Goal: Information Seeking & Learning: Learn about a topic

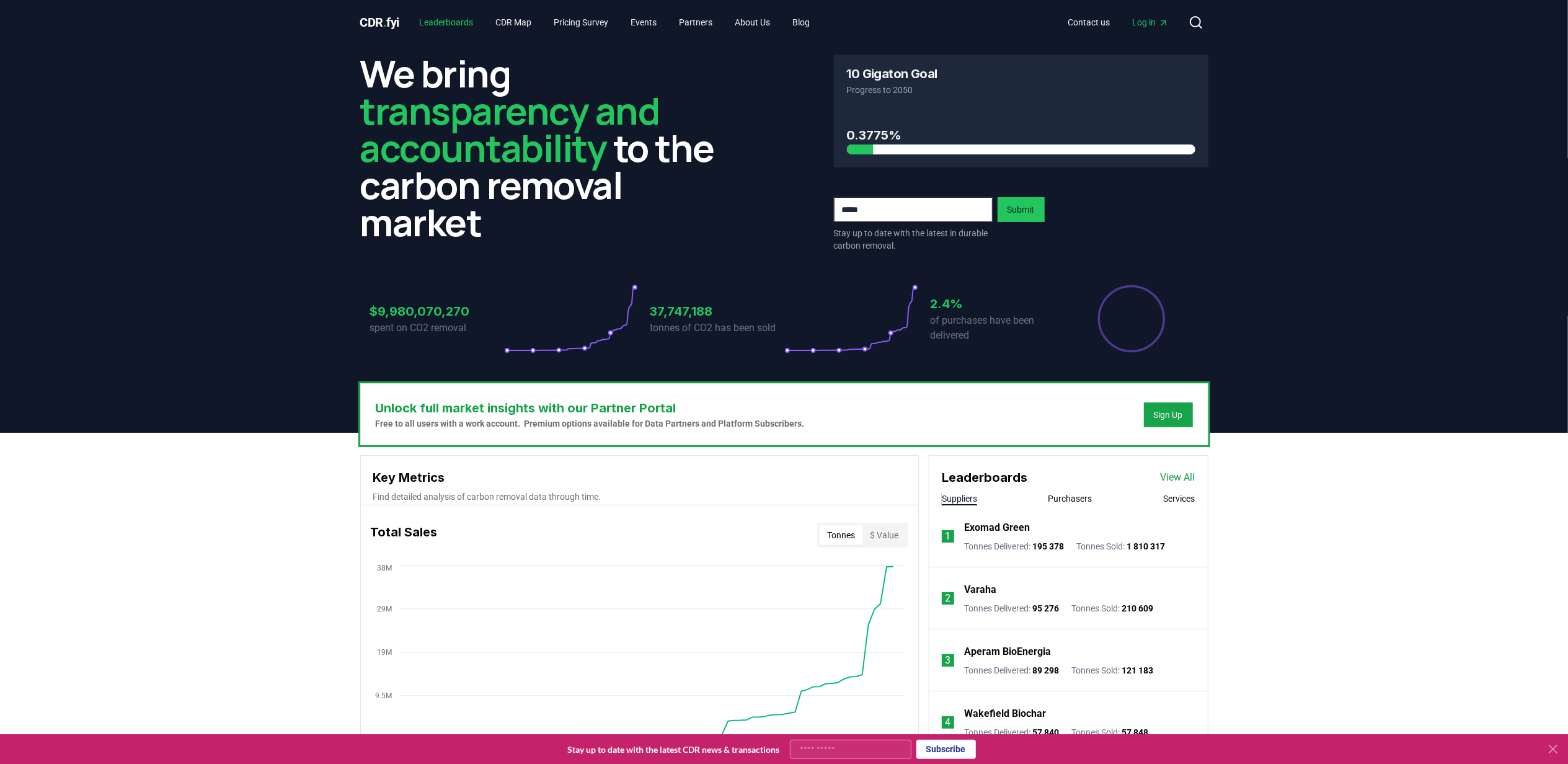
click at [452, 21] on link "Leaderboards" at bounding box center [446, 22] width 73 height 22
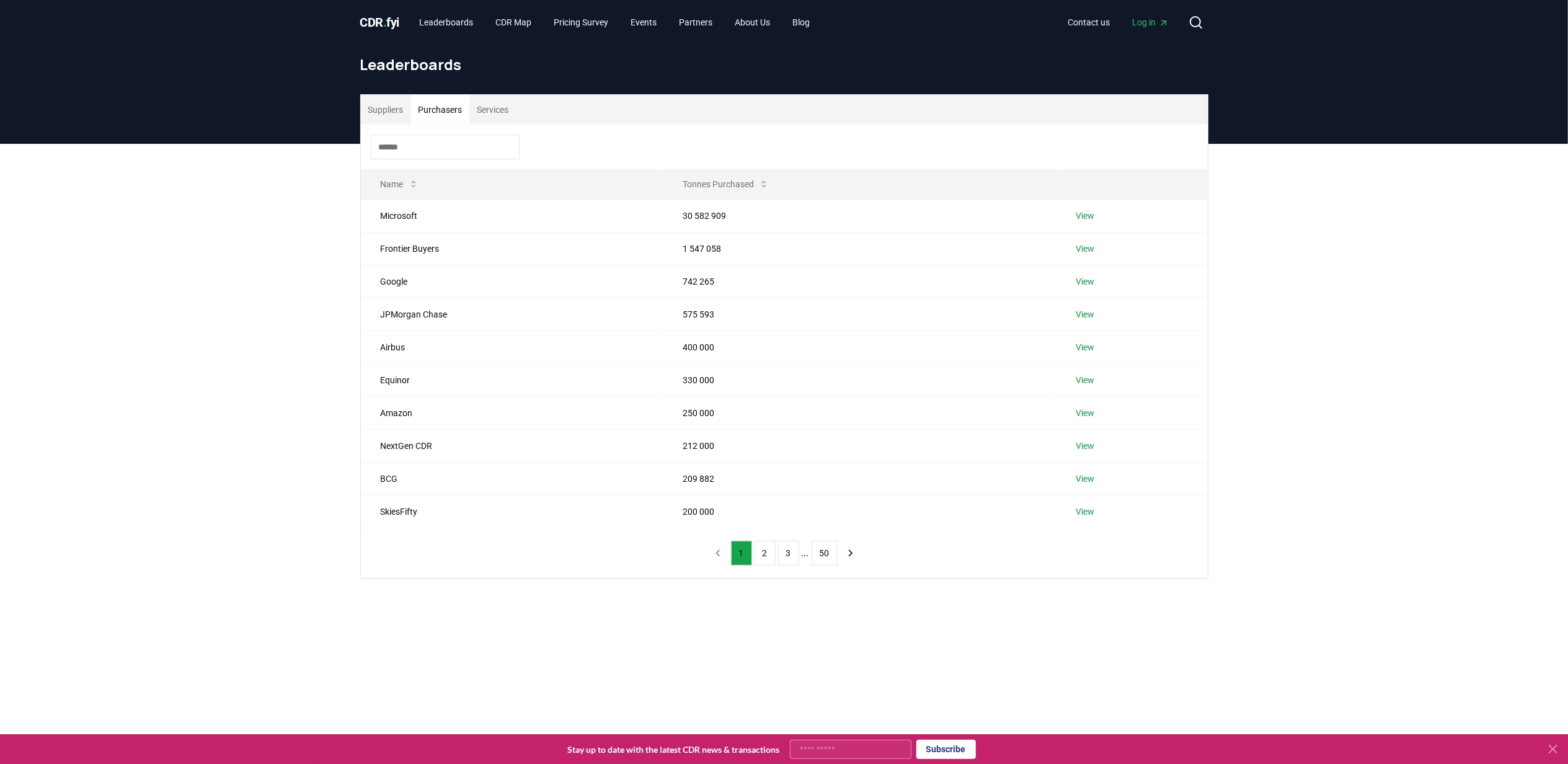
click at [452, 109] on button "Purchasers" at bounding box center [440, 110] width 59 height 30
click at [1087, 346] on link "View" at bounding box center [1086, 347] width 19 height 12
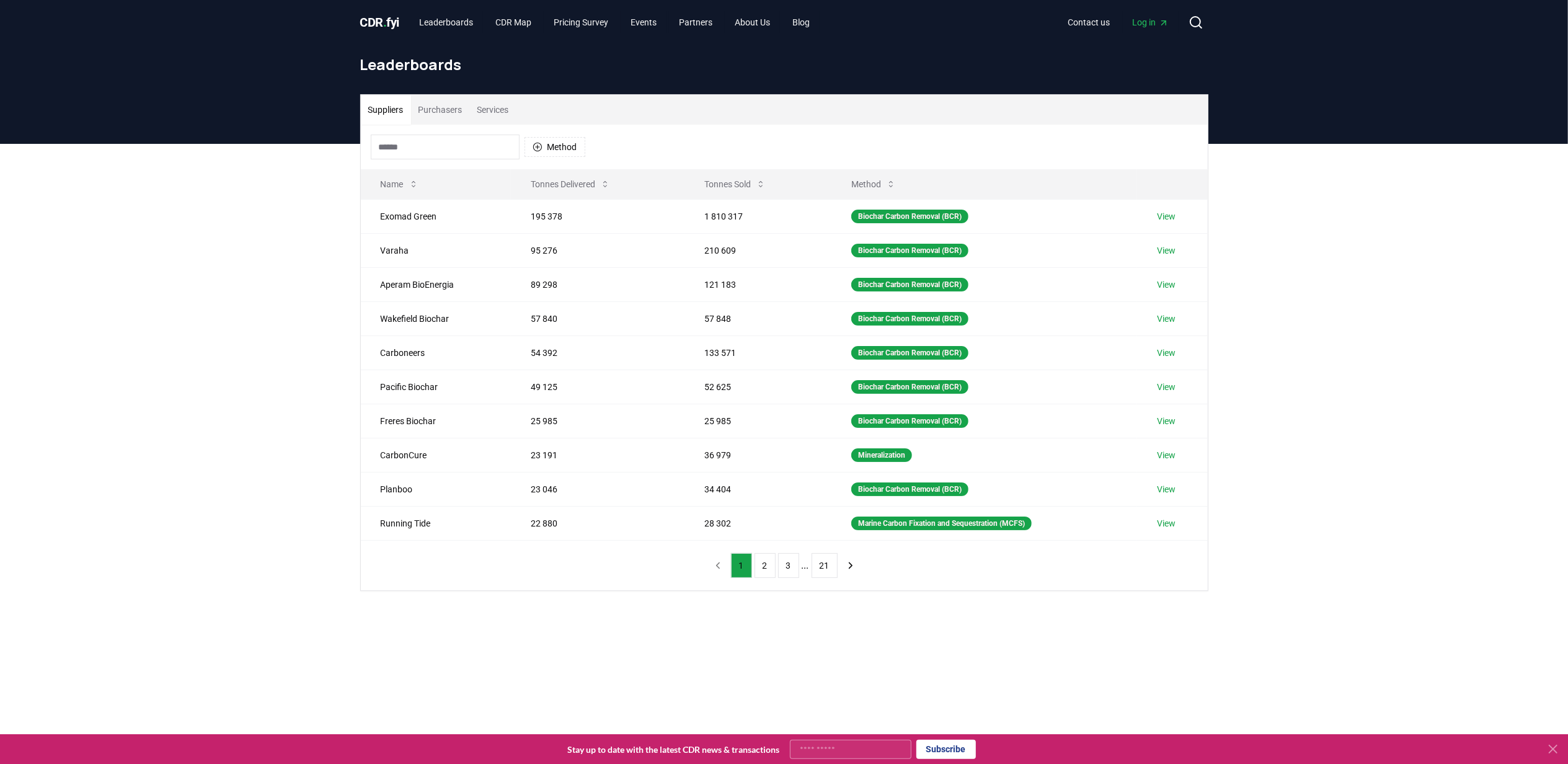
click at [444, 106] on button "Purchasers" at bounding box center [440, 110] width 59 height 30
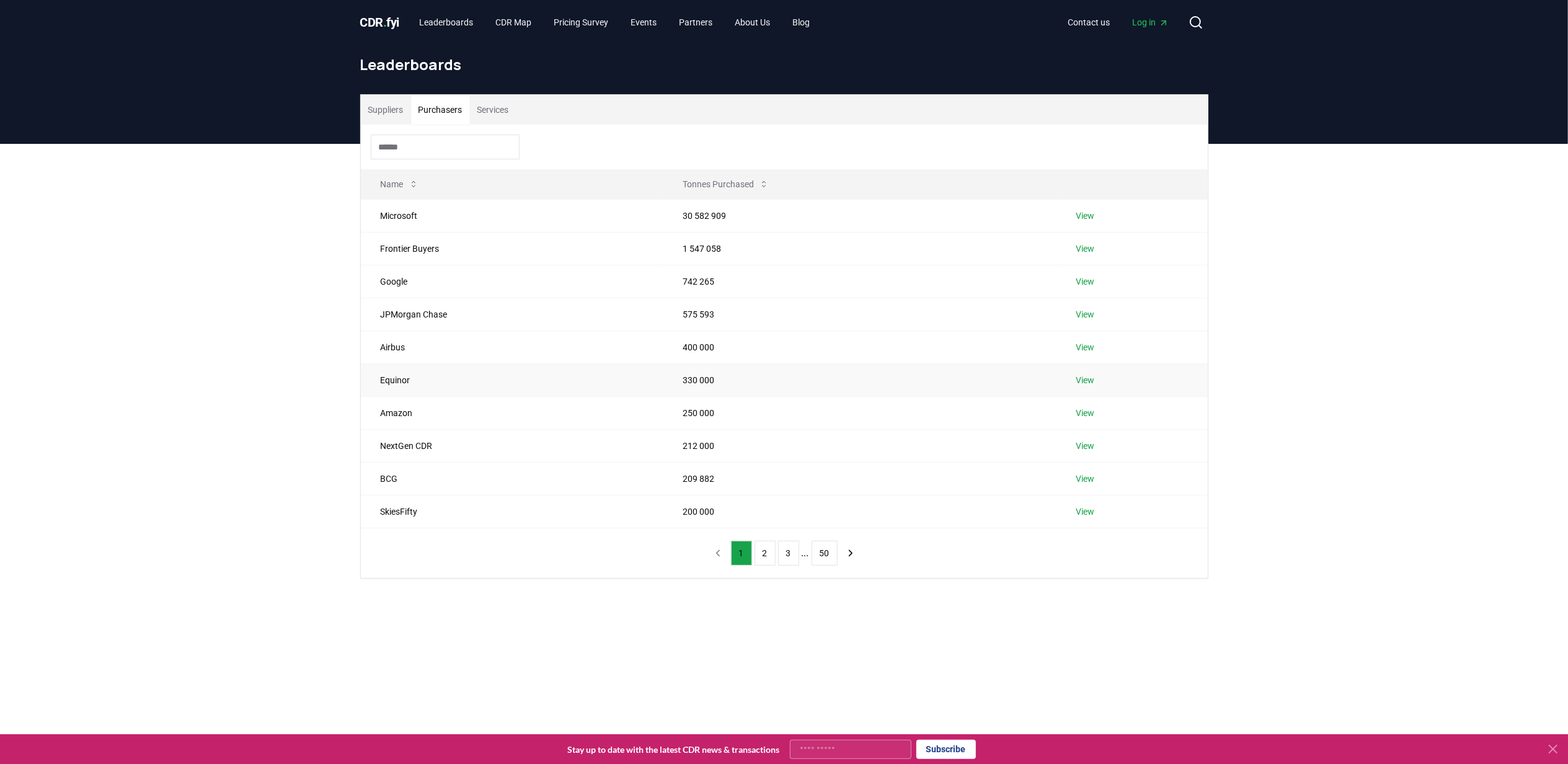
click at [1084, 380] on link "View" at bounding box center [1086, 380] width 19 height 12
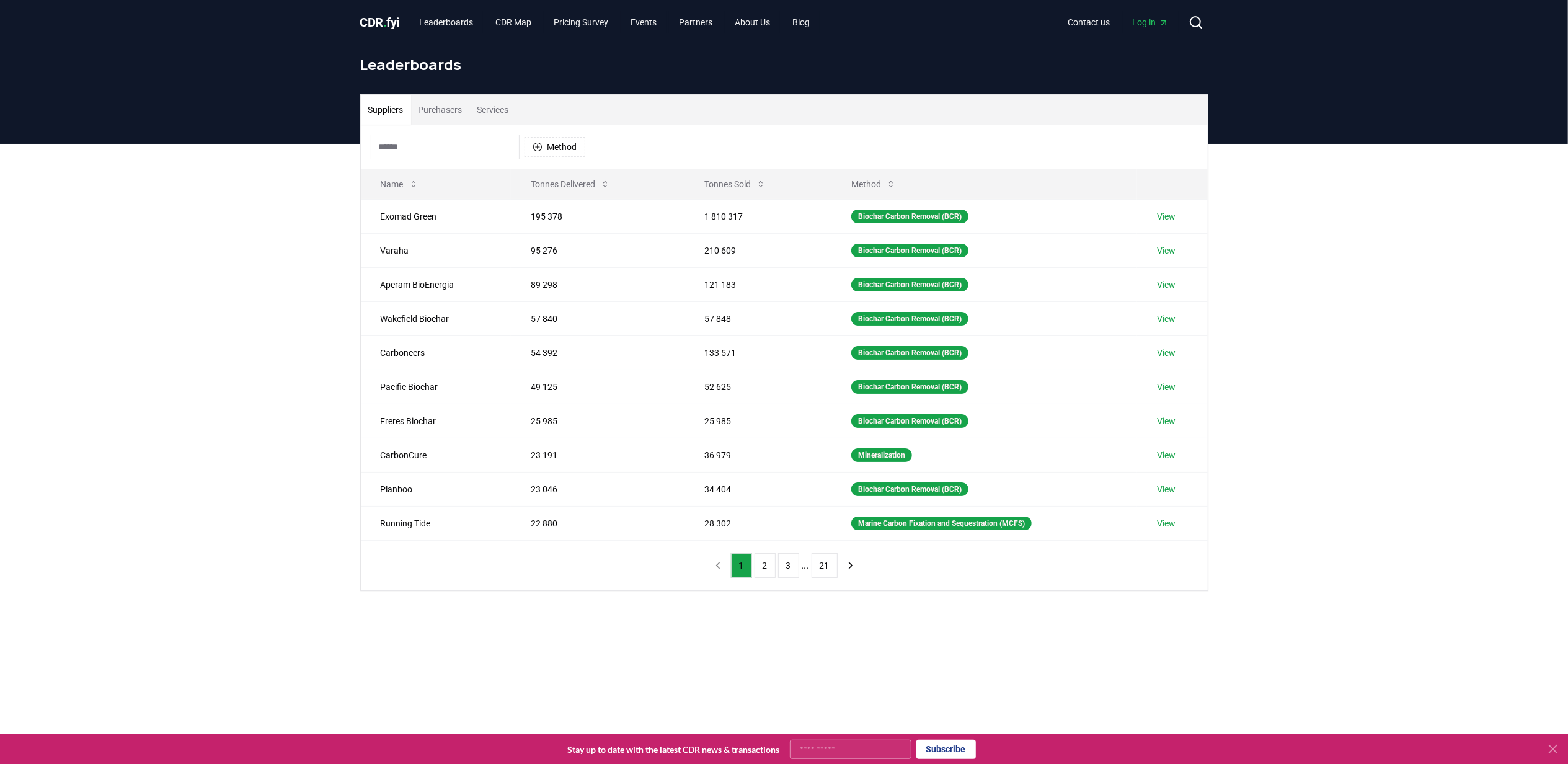
click at [445, 113] on button "Purchasers" at bounding box center [440, 110] width 59 height 30
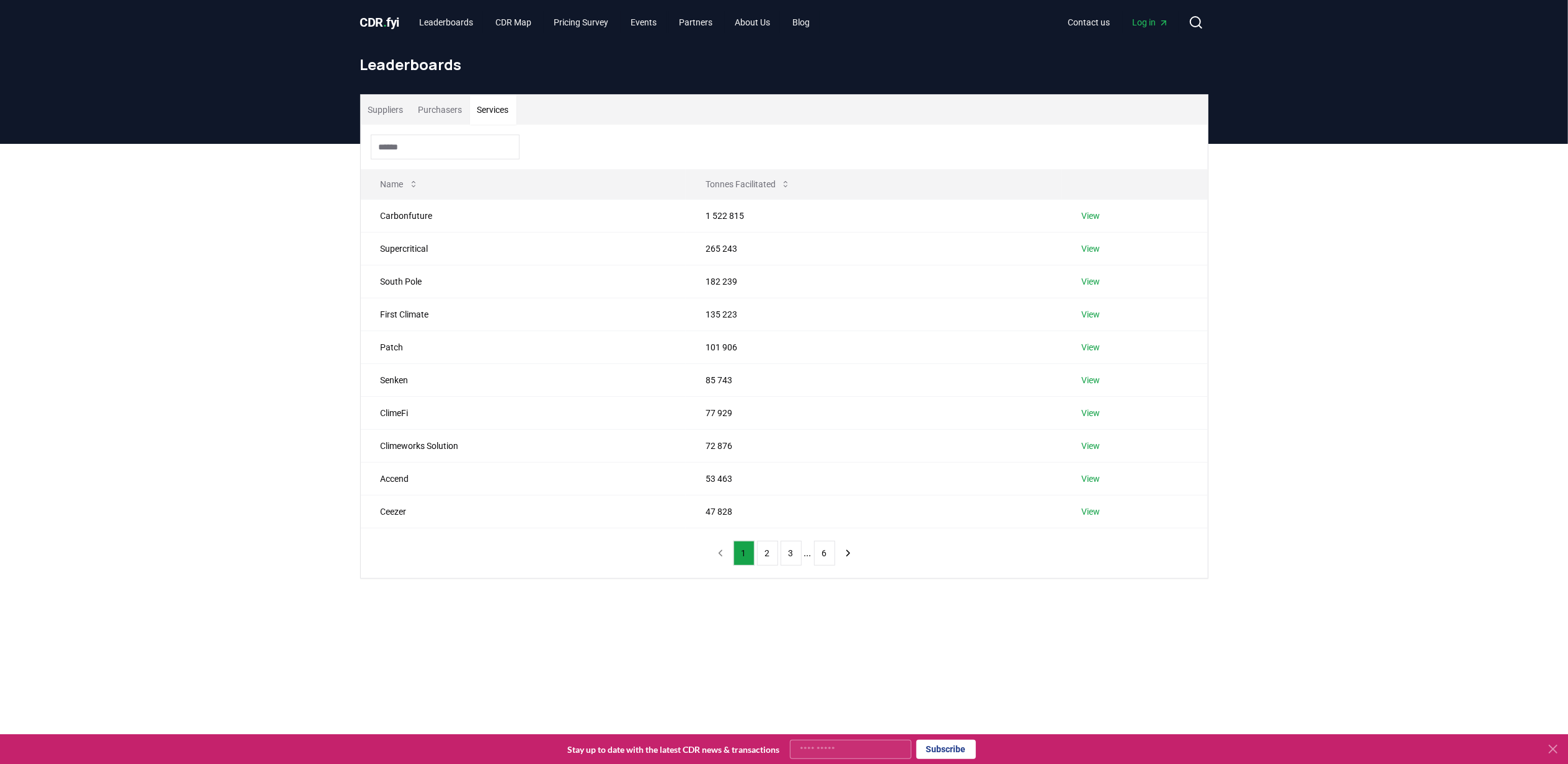
click at [490, 107] on button "Services" at bounding box center [493, 110] width 46 height 30
click at [454, 111] on button "Purchasers" at bounding box center [440, 110] width 59 height 30
click at [1082, 217] on link "View" at bounding box center [1086, 216] width 19 height 12
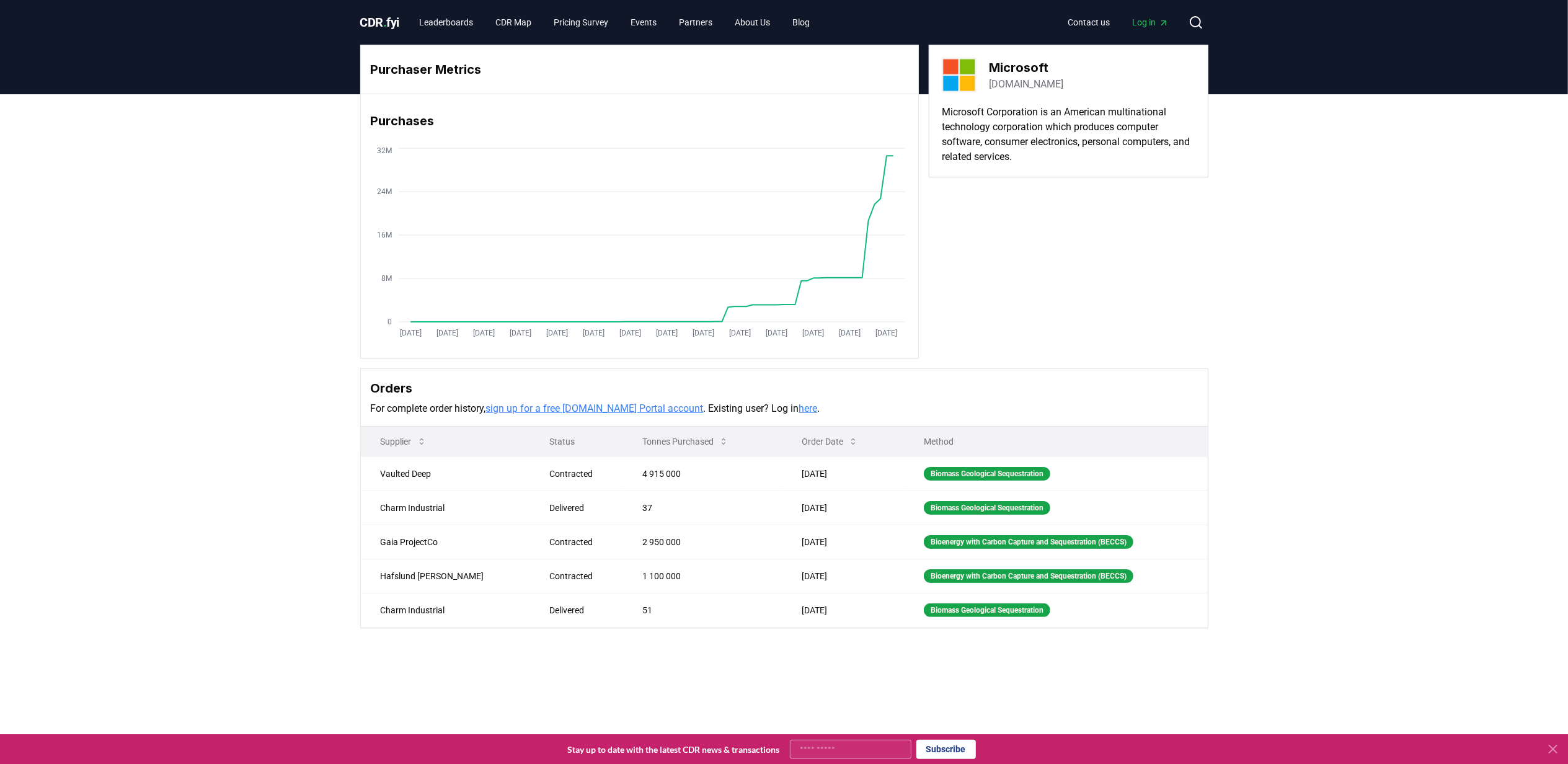
click at [914, 442] on p "Method" at bounding box center [1056, 441] width 284 height 12
click at [799, 405] on link "here" at bounding box center [808, 408] width 19 height 12
click at [465, 17] on link "Leaderboards" at bounding box center [446, 22] width 73 height 22
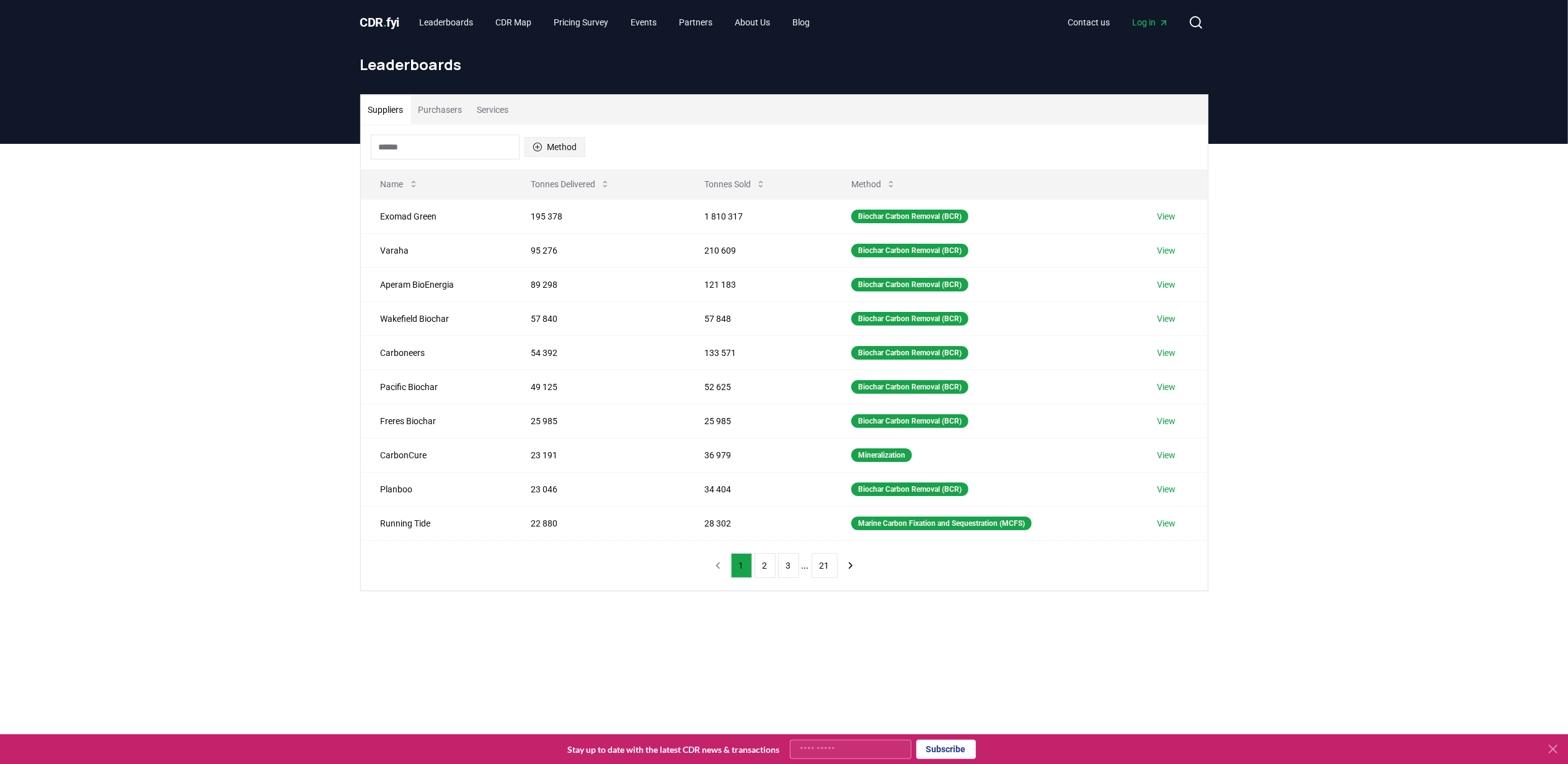
click at [538, 146] on icon "button" at bounding box center [538, 147] width 10 height 10
click at [539, 207] on div "Suggestions" at bounding box center [538, 206] width 10 height 10
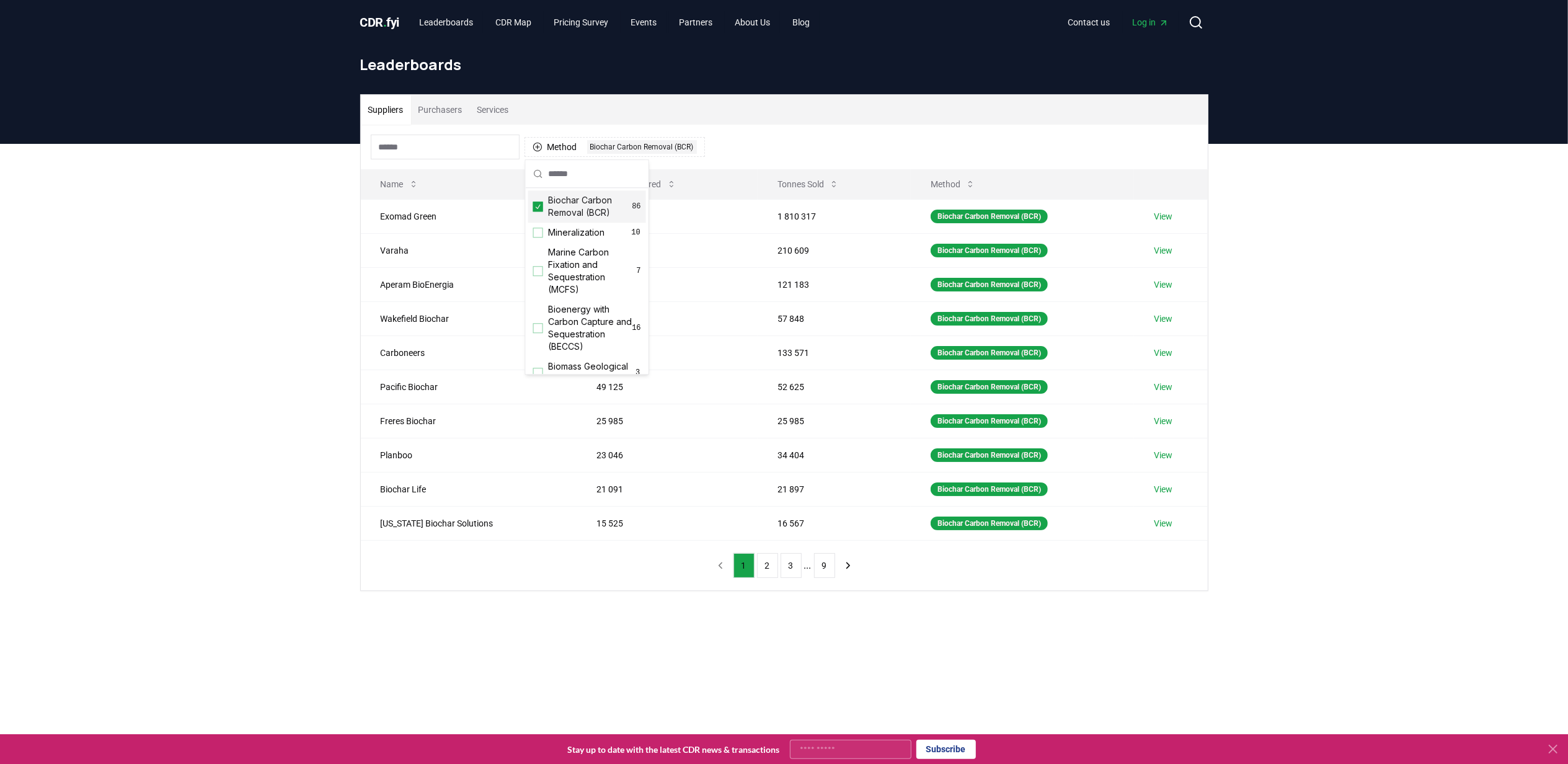
click at [955, 139] on div "Method 1 Biochar Carbon Removal (BCR)" at bounding box center [784, 147] width 847 height 45
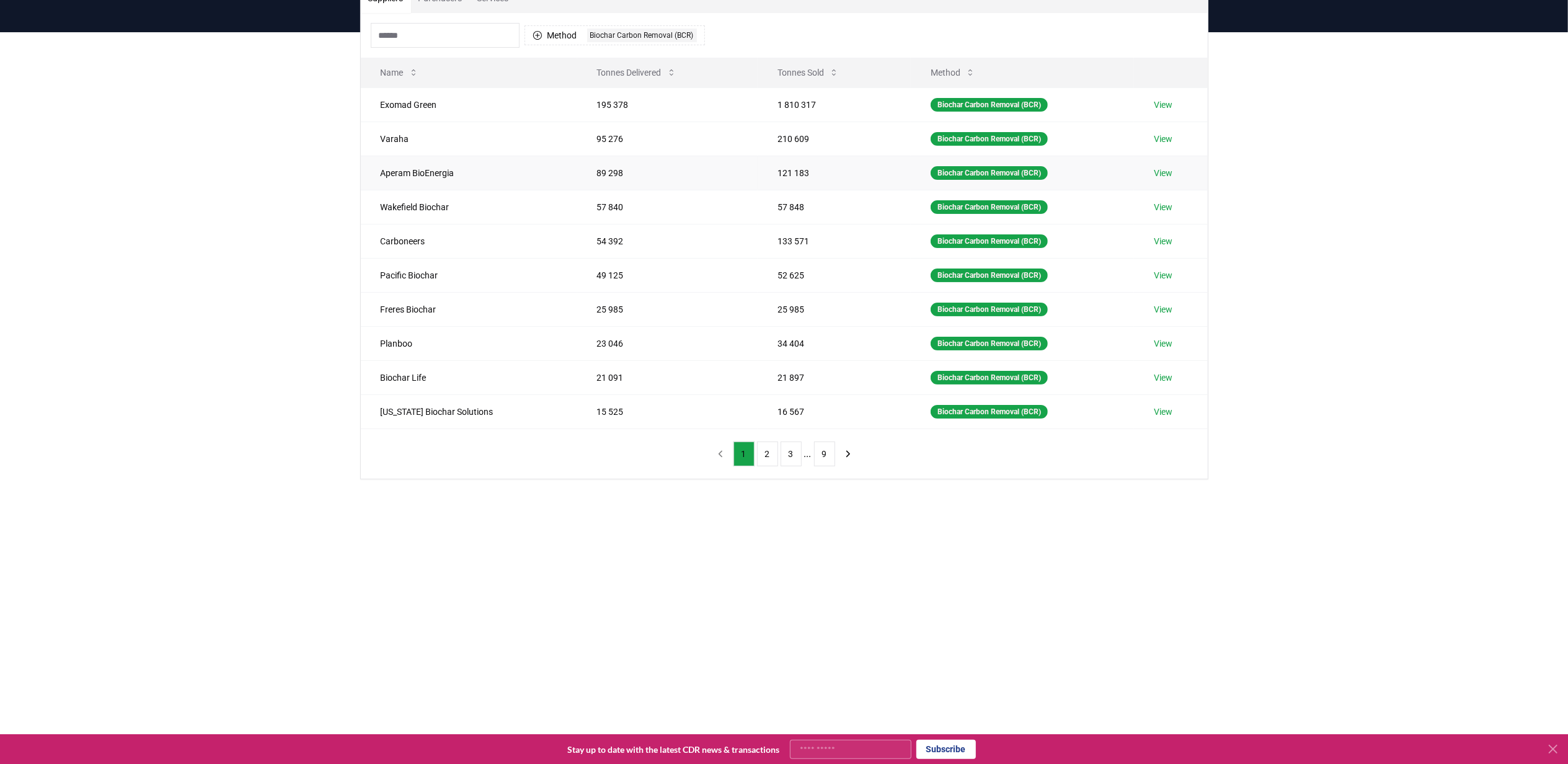
scroll to position [83, 0]
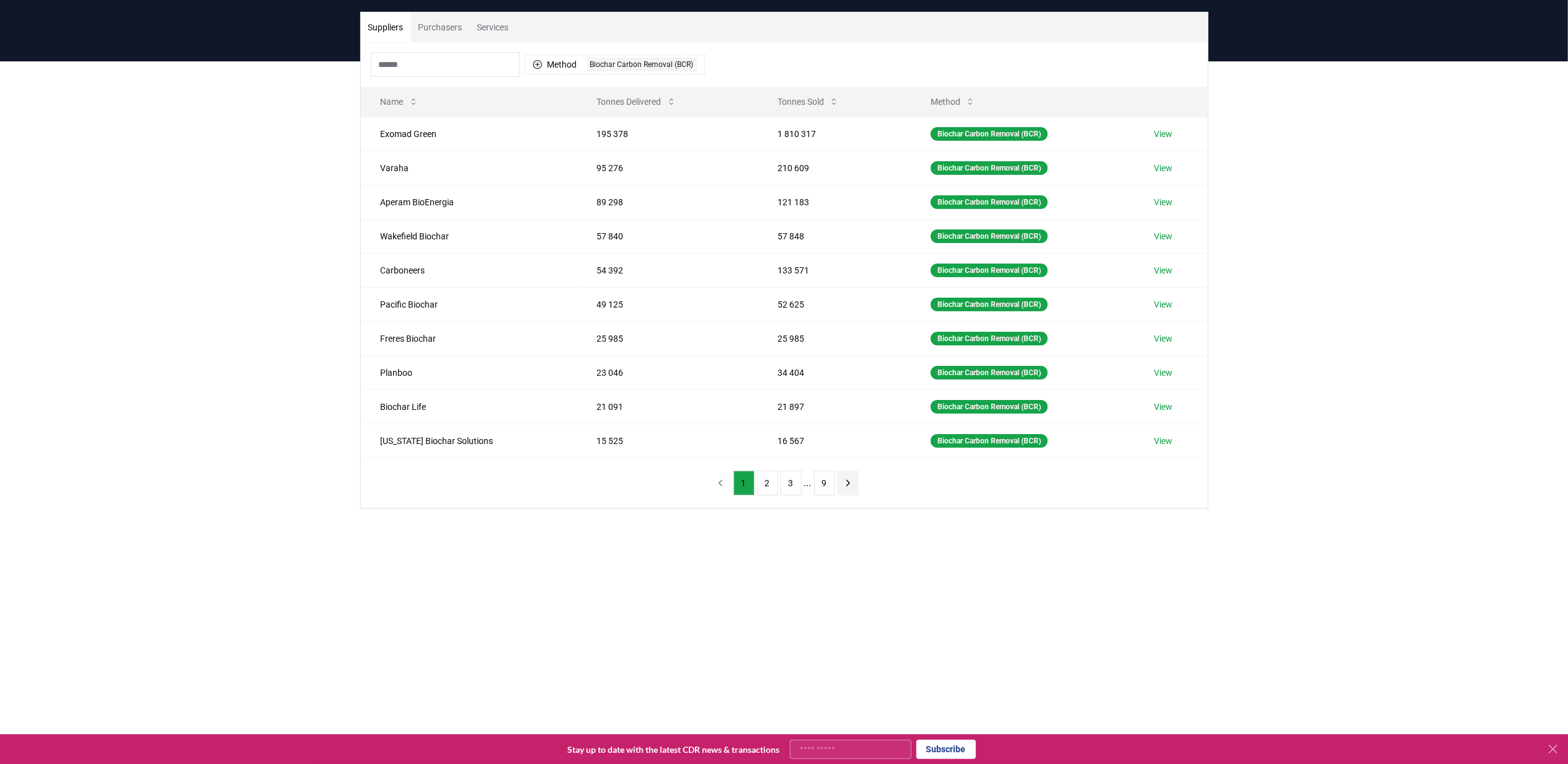
click at [852, 484] on icon "next page" at bounding box center [849, 483] width 12 height 12
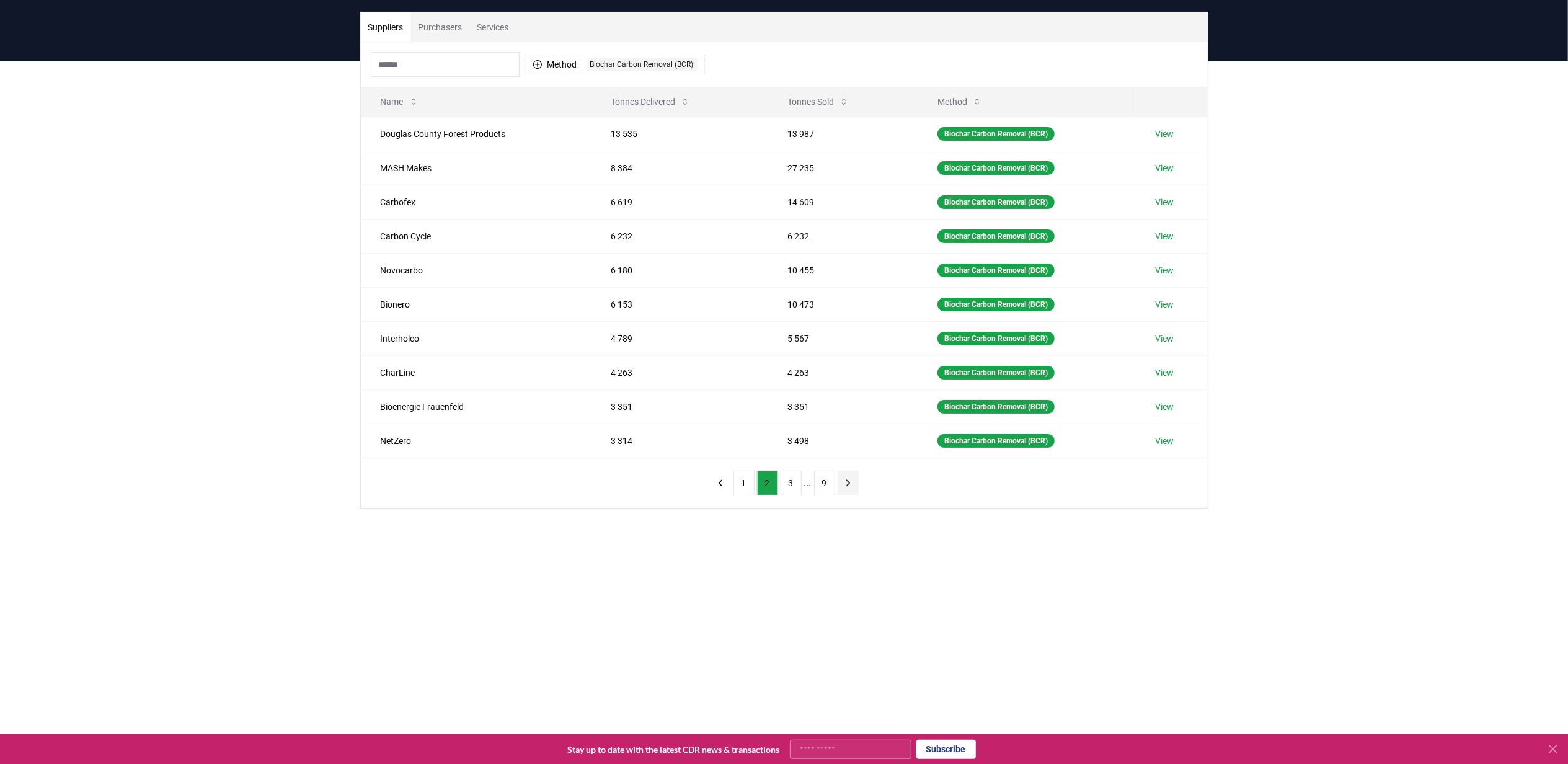
click at [852, 484] on icon "next page" at bounding box center [849, 483] width 12 height 12
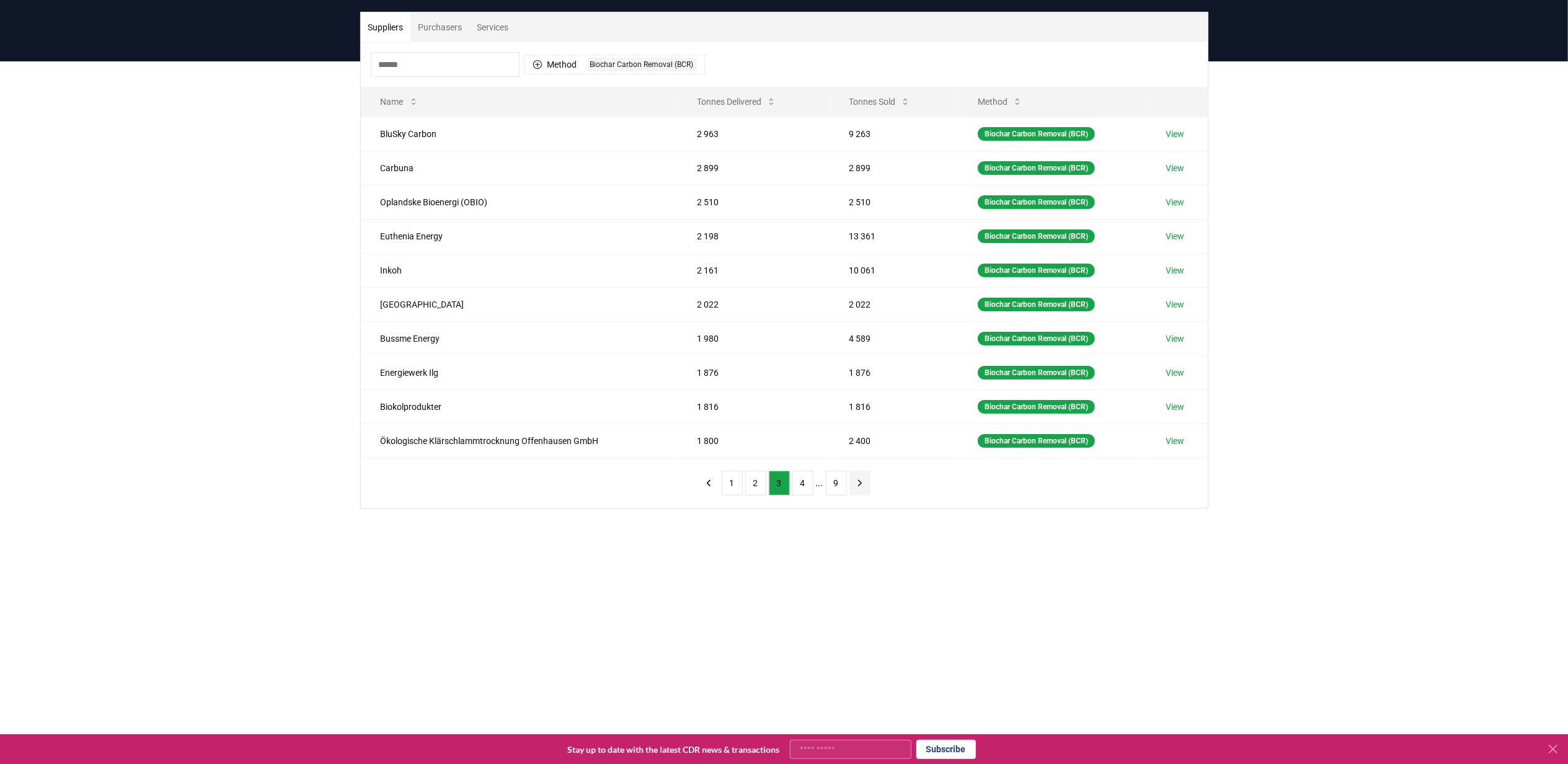
click at [852, 484] on button "next page" at bounding box center [860, 483] width 21 height 25
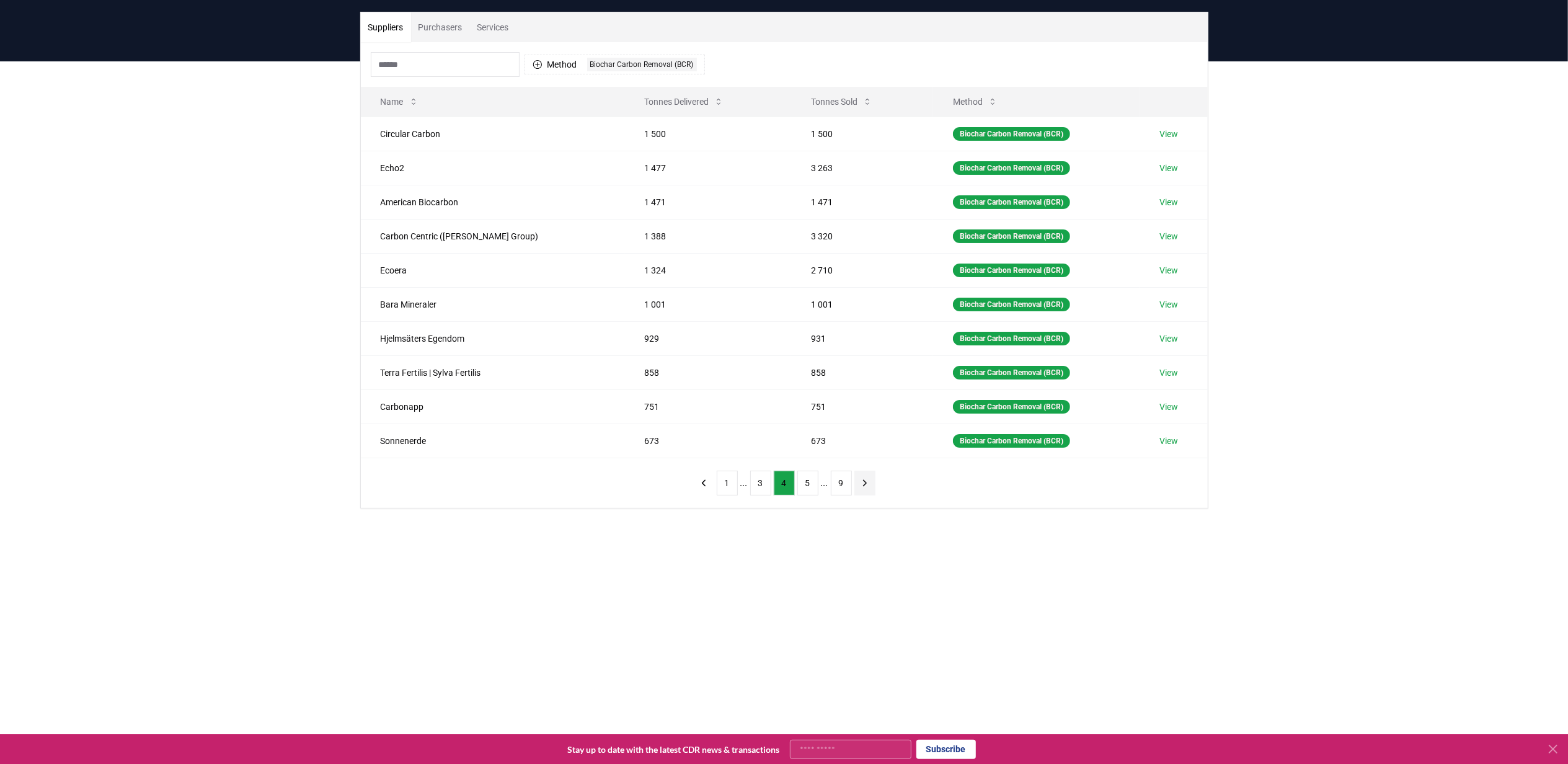
click at [852, 484] on nav "1 ... 3 4 5 ... 9" at bounding box center [784, 483] width 182 height 25
drag, startPoint x: 852, startPoint y: 484, endPoint x: 846, endPoint y: 491, distance: 9.2
click at [846, 491] on button "9" at bounding box center [841, 483] width 21 height 25
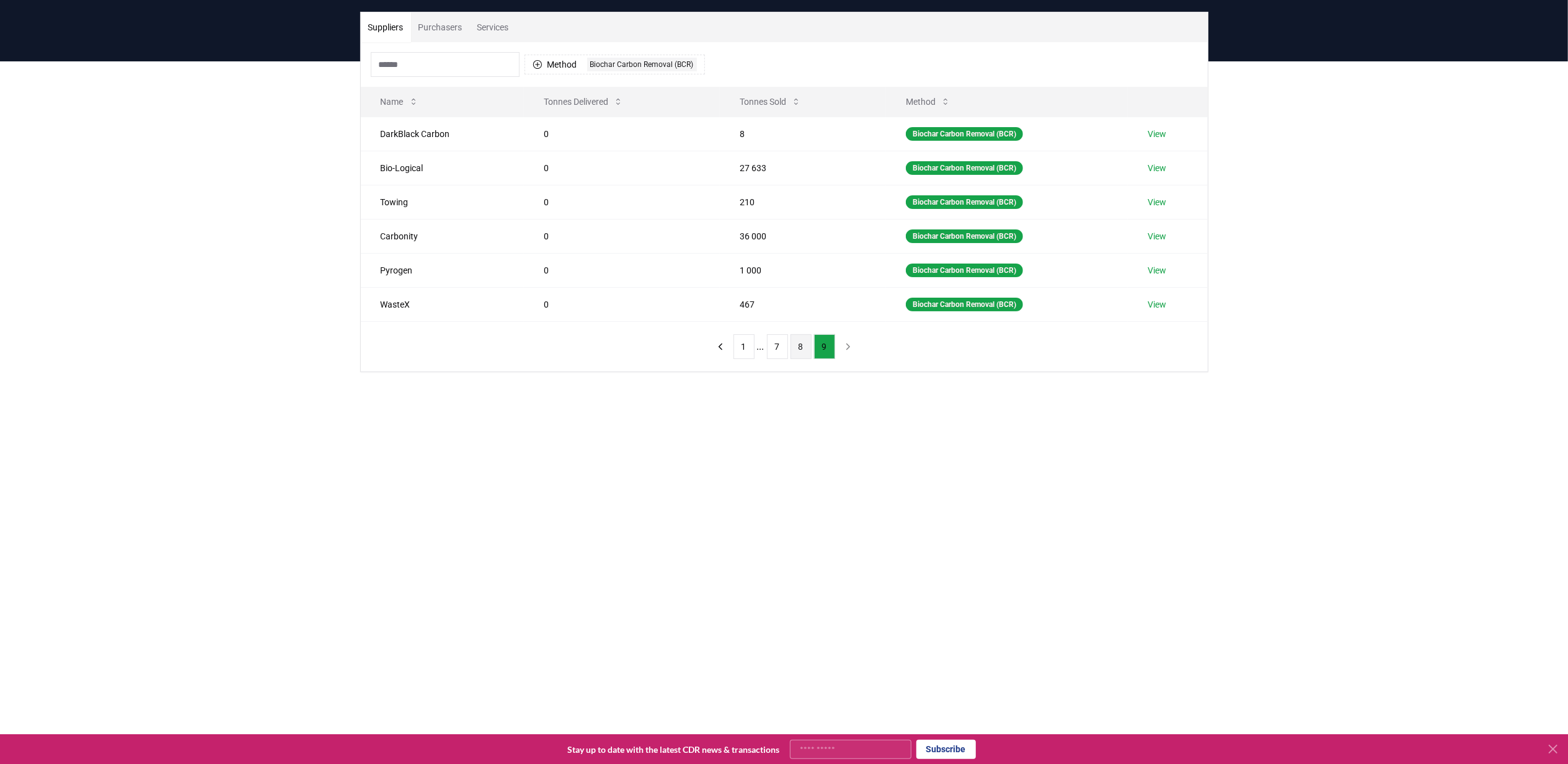
click at [808, 358] on button "8" at bounding box center [801, 347] width 21 height 25
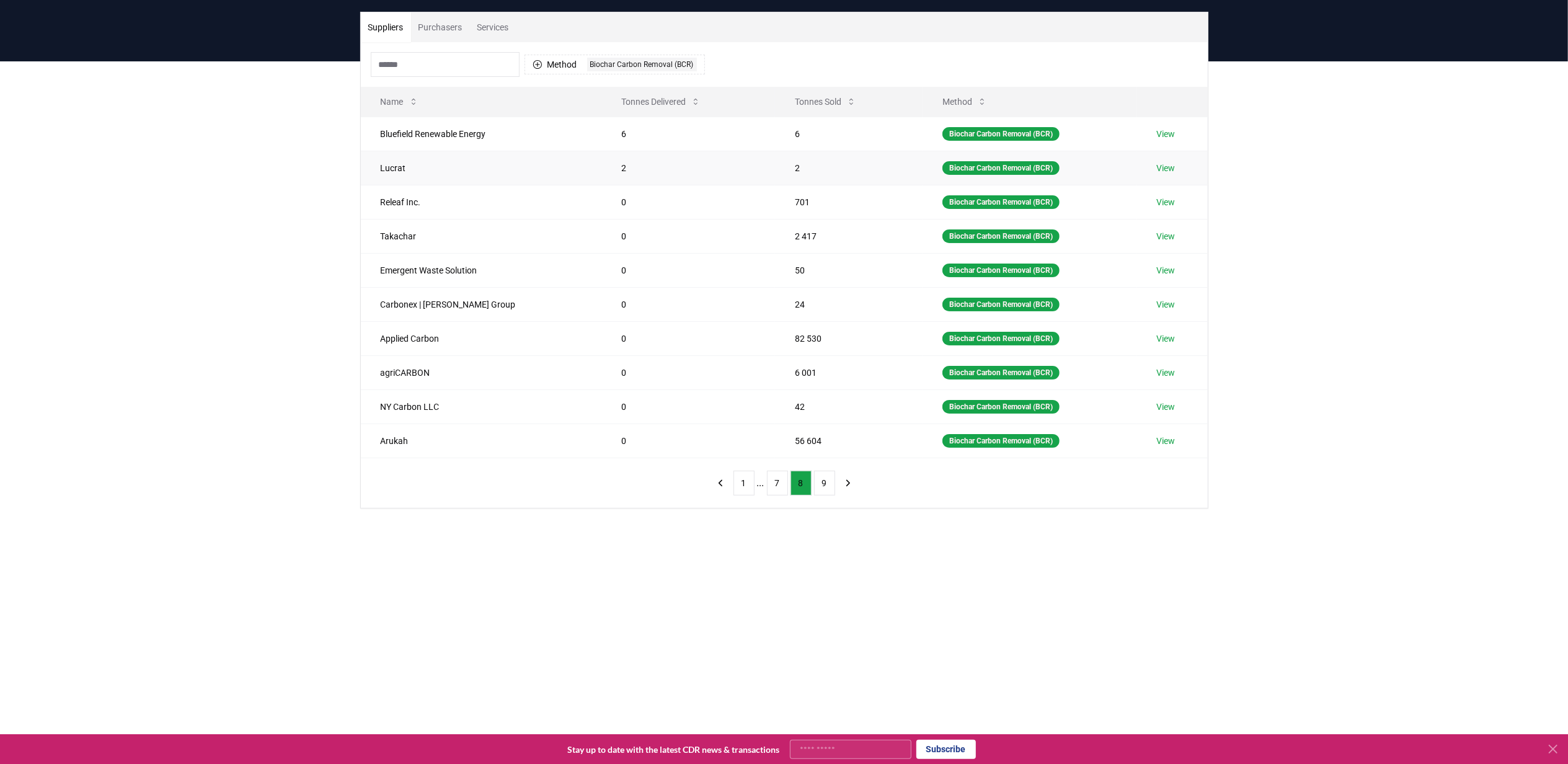
click at [1158, 166] on link "View" at bounding box center [1166, 168] width 19 height 12
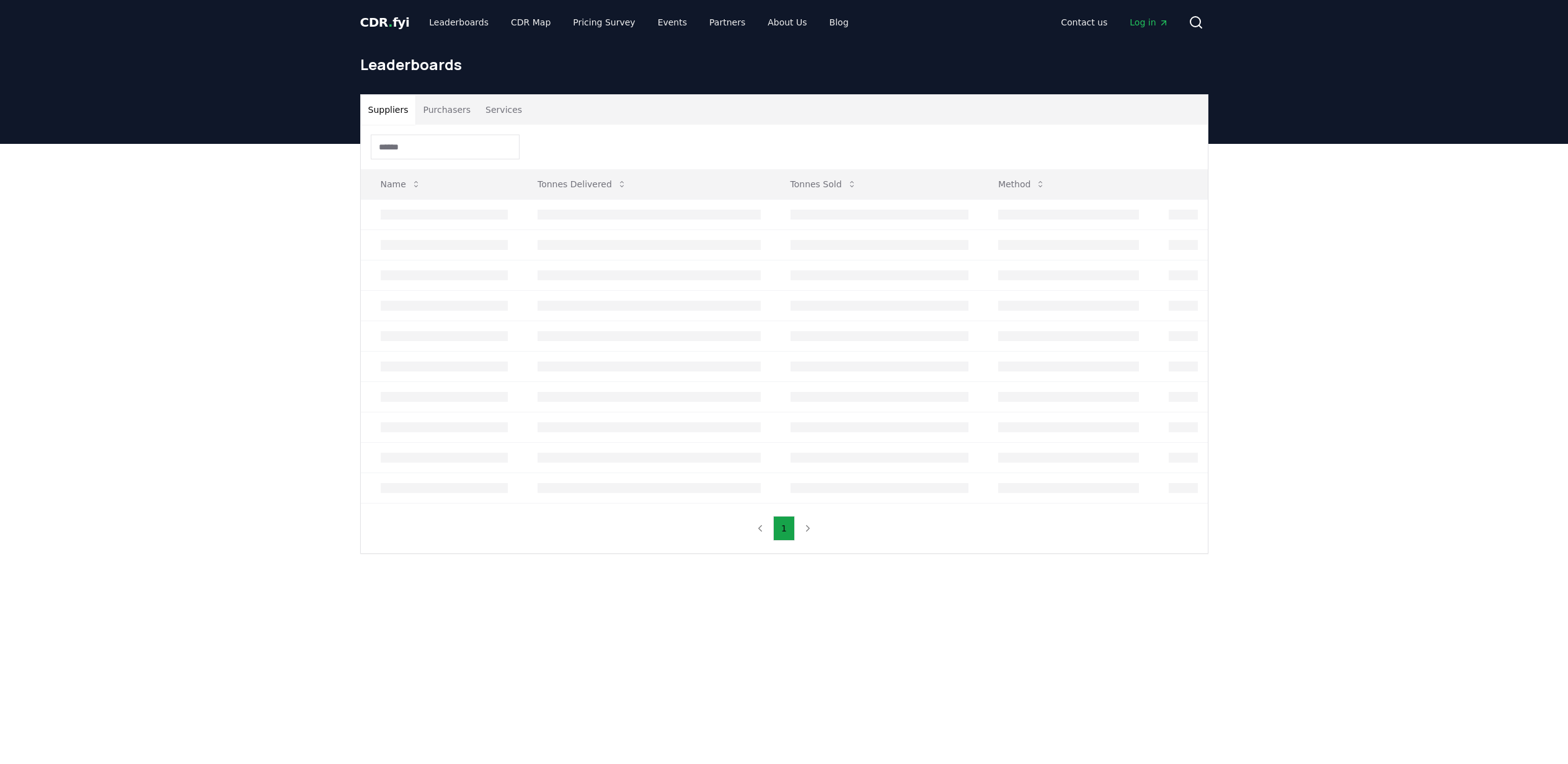
scroll to position [83, 0]
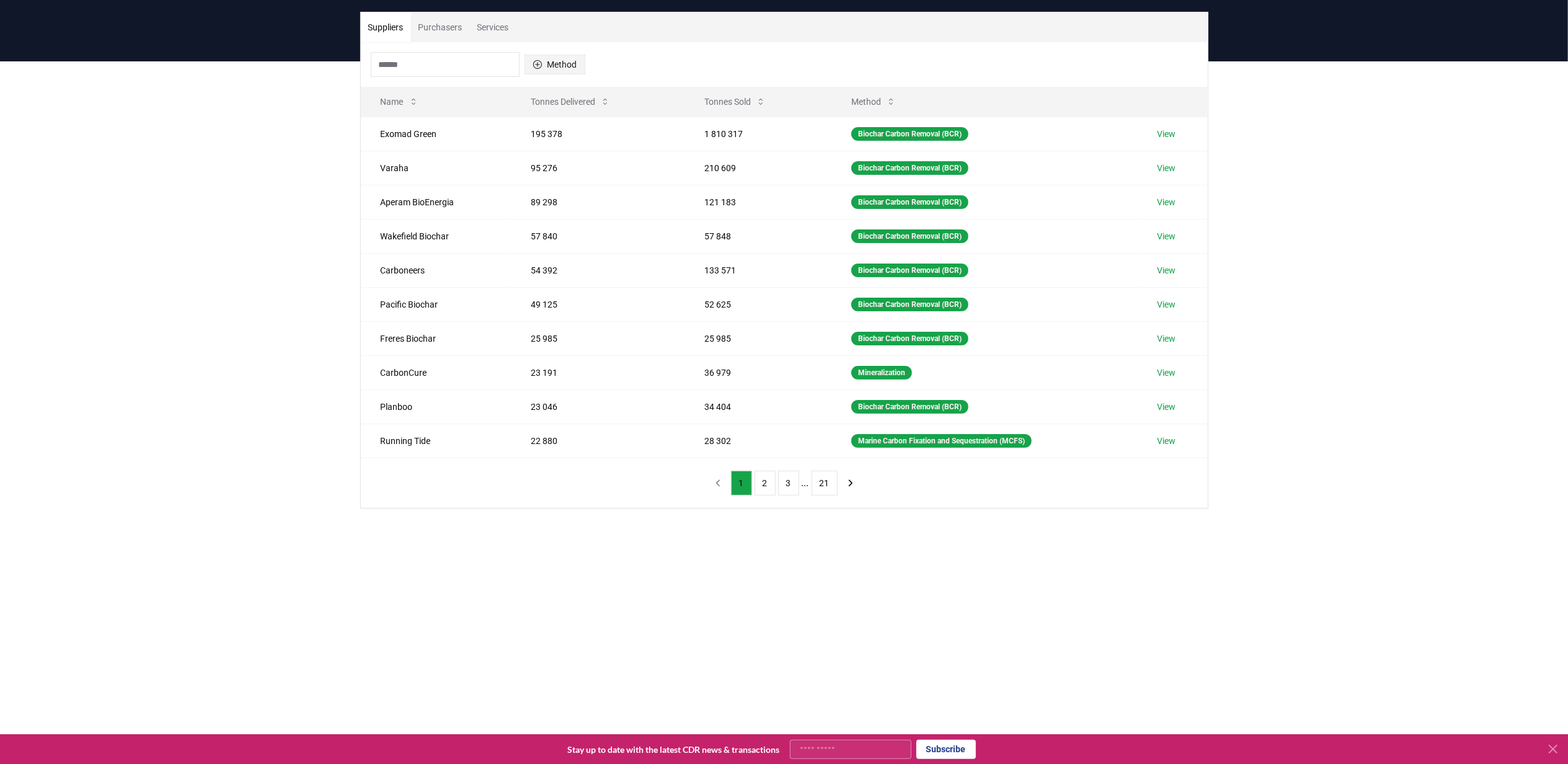
click at [542, 68] on icon "button" at bounding box center [538, 64] width 10 height 10
click at [538, 125] on div "Suggestions" at bounding box center [538, 124] width 10 height 10
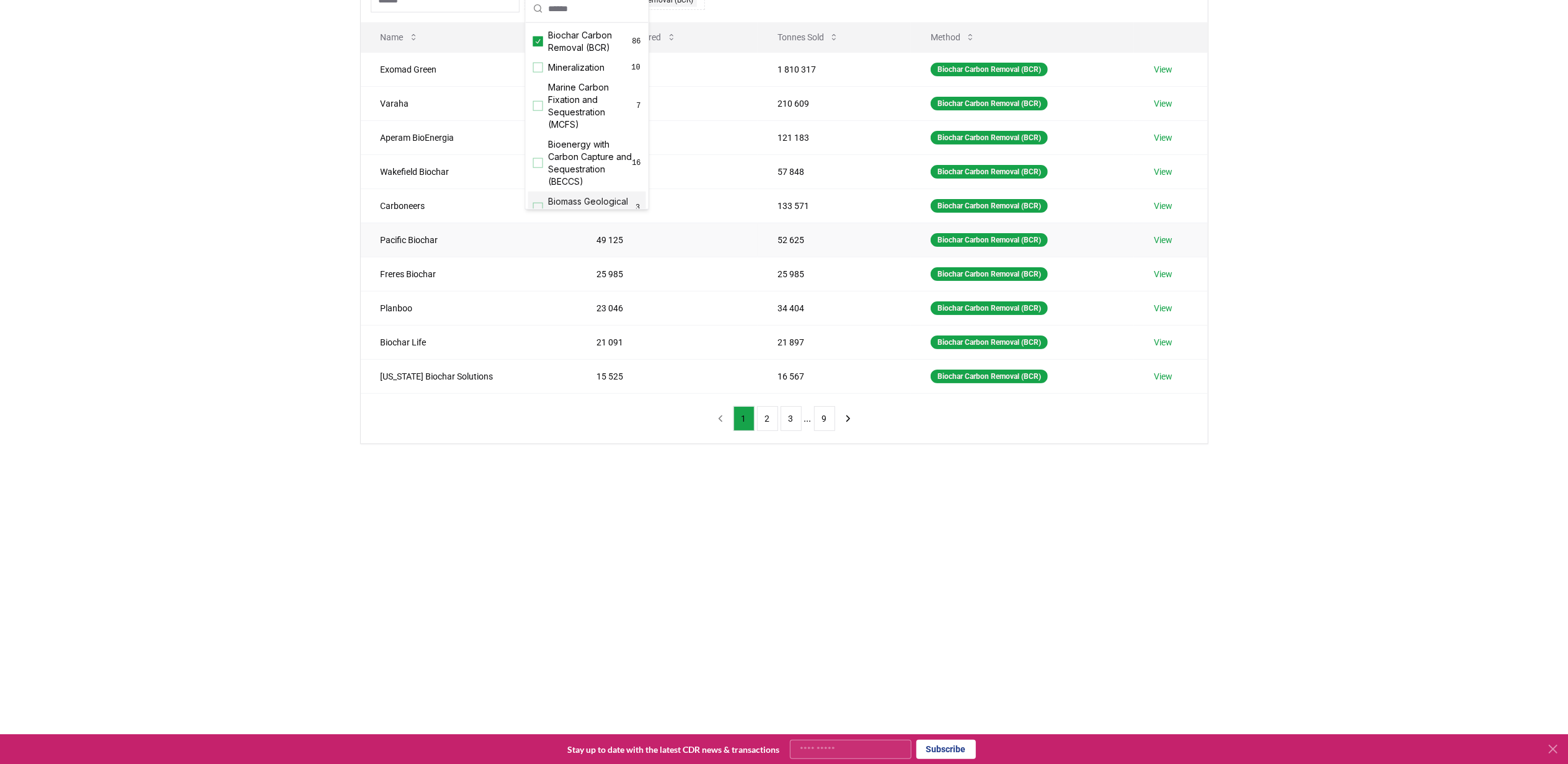
scroll to position [165, 0]
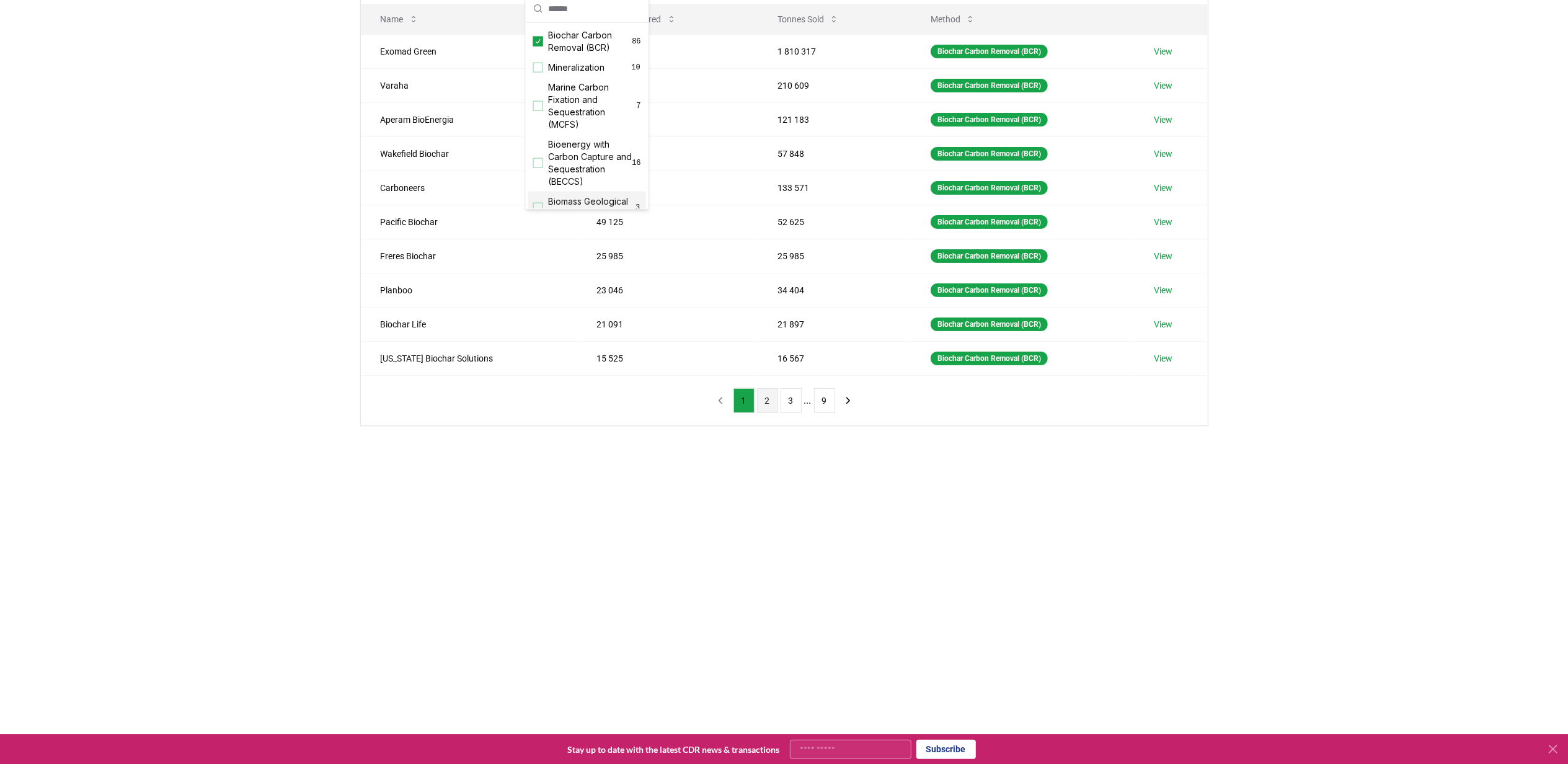
click at [771, 403] on button "2" at bounding box center [768, 401] width 21 height 25
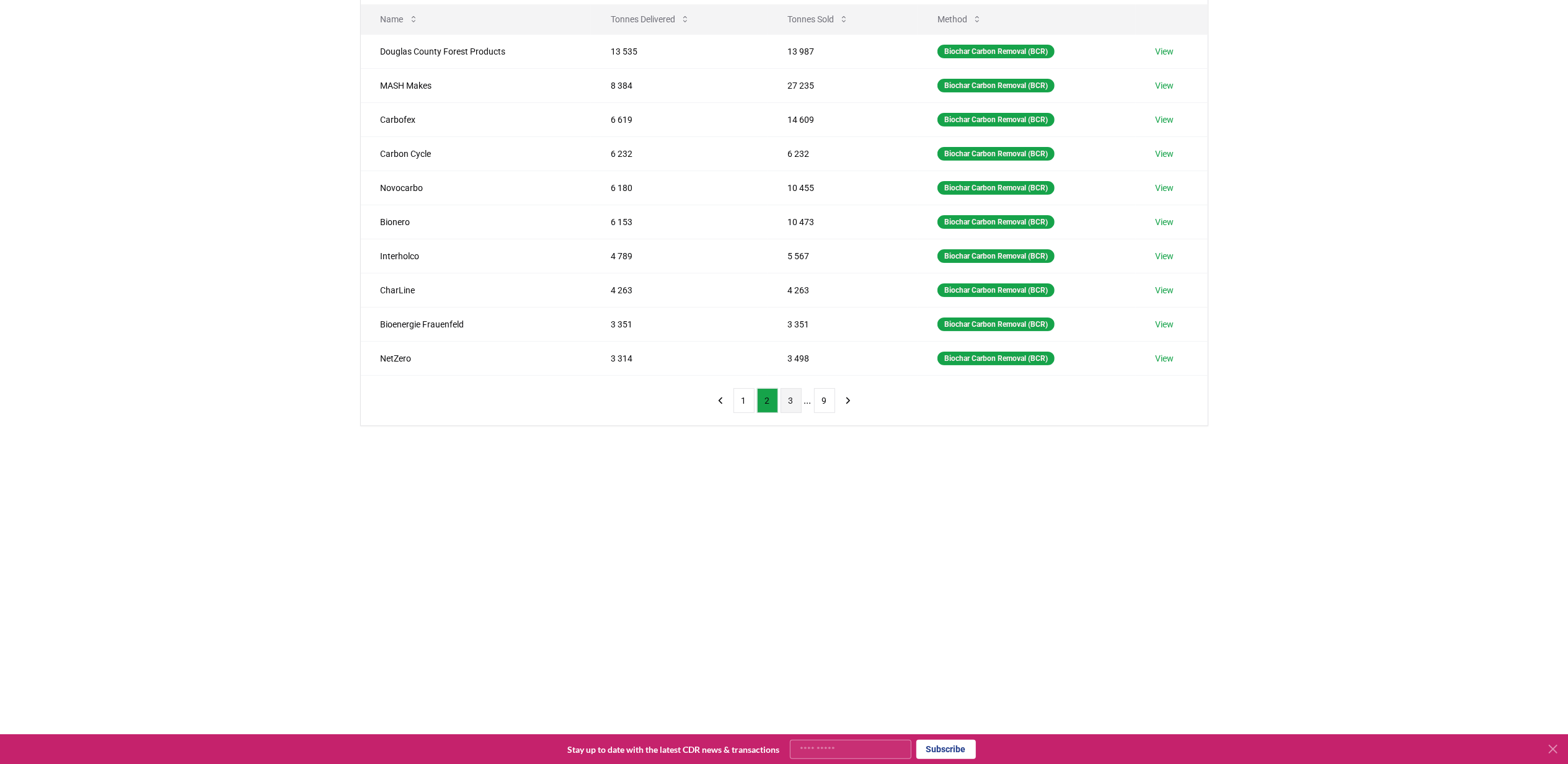
click at [792, 410] on button "3" at bounding box center [791, 401] width 21 height 25
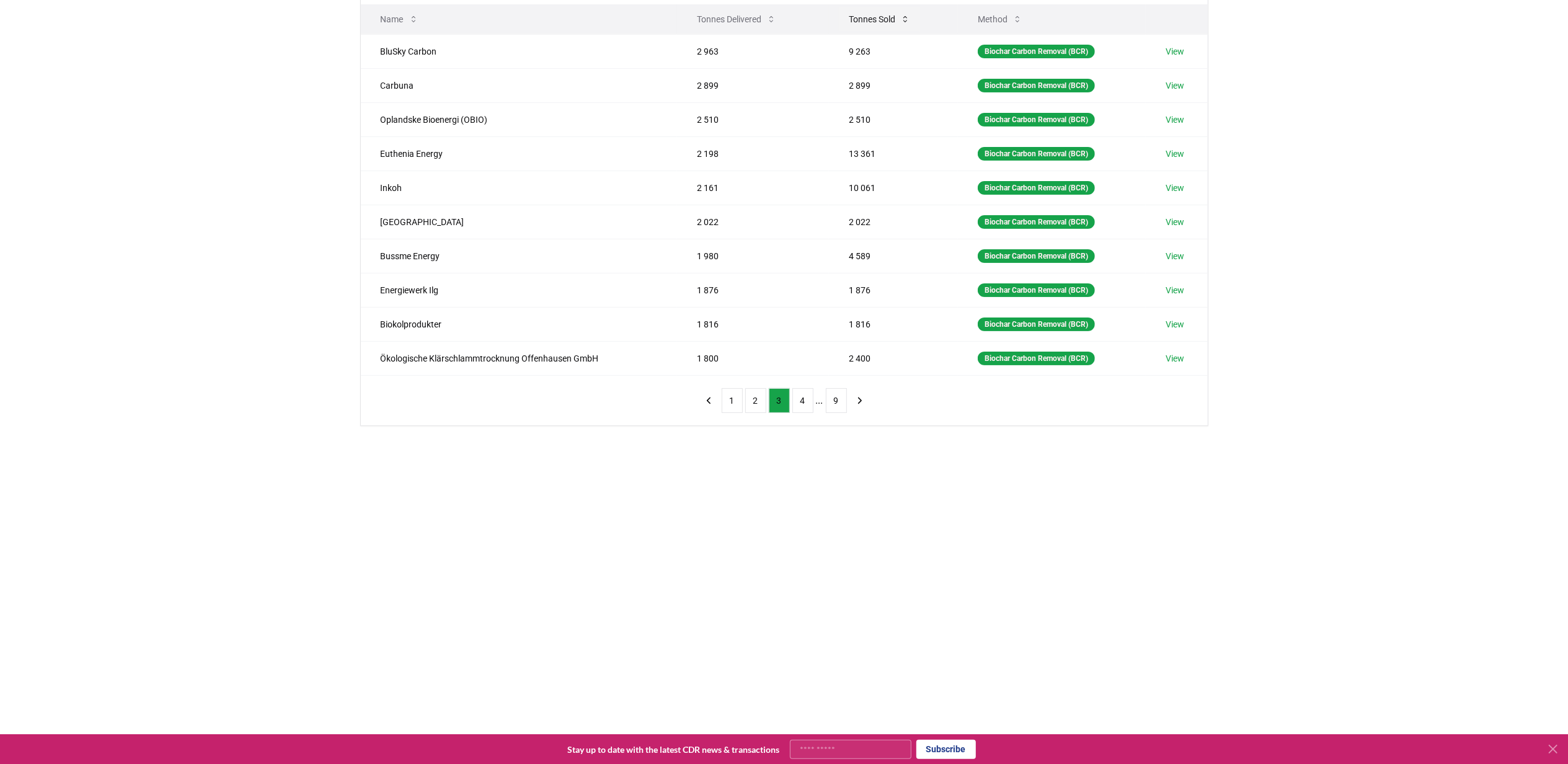
click at [901, 21] on icon at bounding box center [905, 19] width 10 height 10
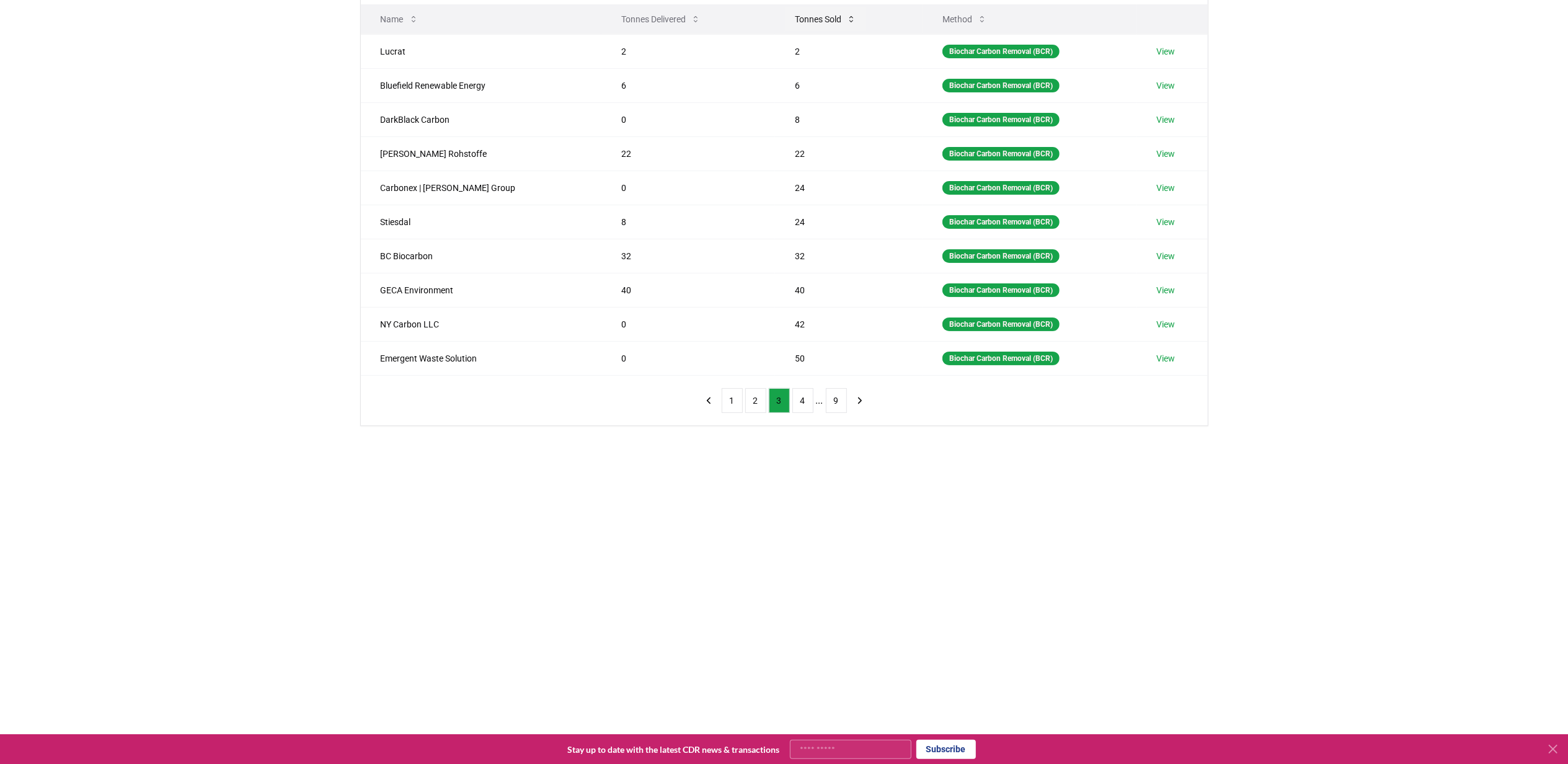
click at [818, 17] on button "Tonnes Sold" at bounding box center [826, 19] width 81 height 25
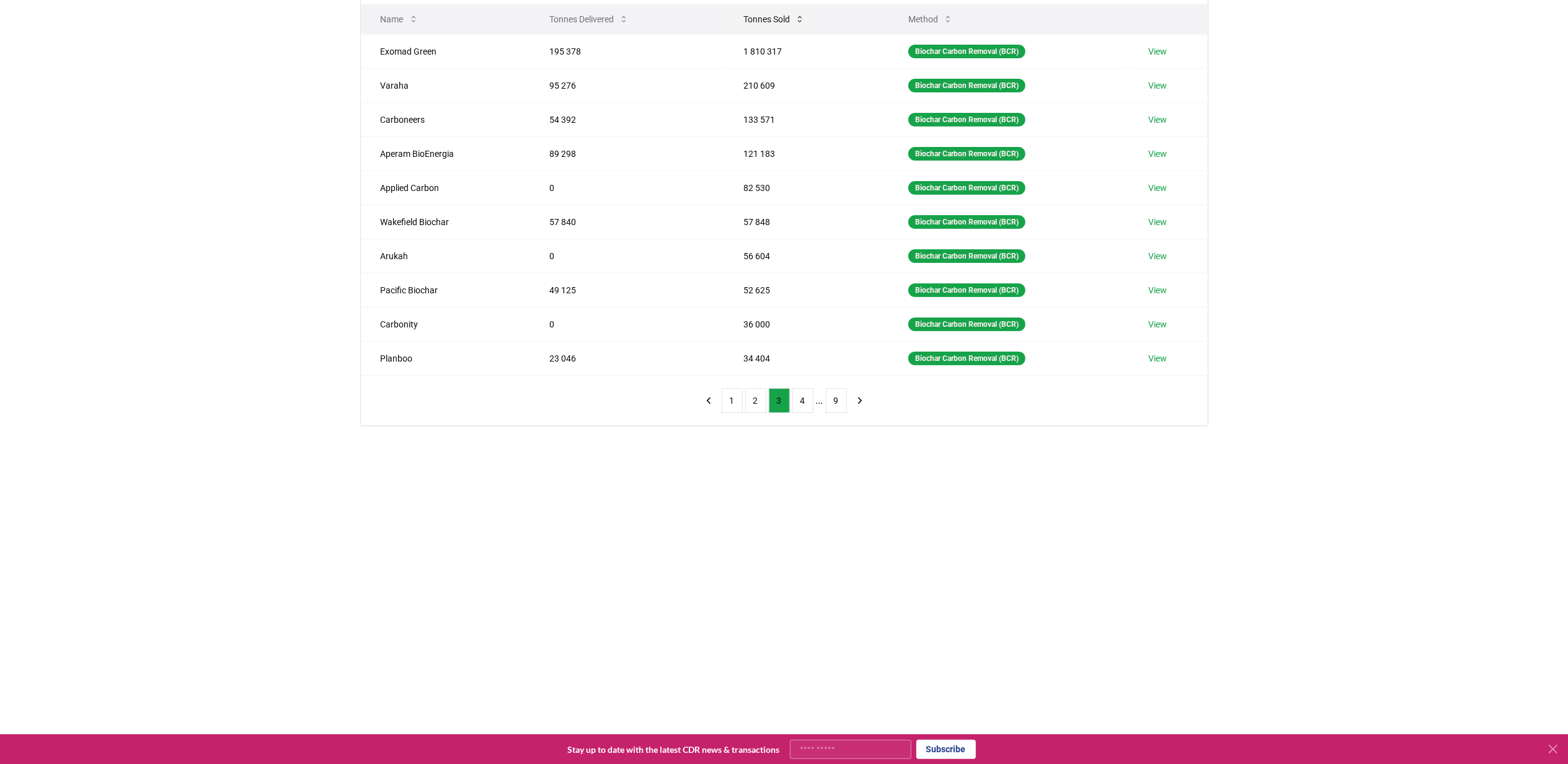
click at [818, 17] on th "Tonnes Sold" at bounding box center [806, 19] width 165 height 30
click at [626, 22] on icon at bounding box center [623, 19] width 10 height 10
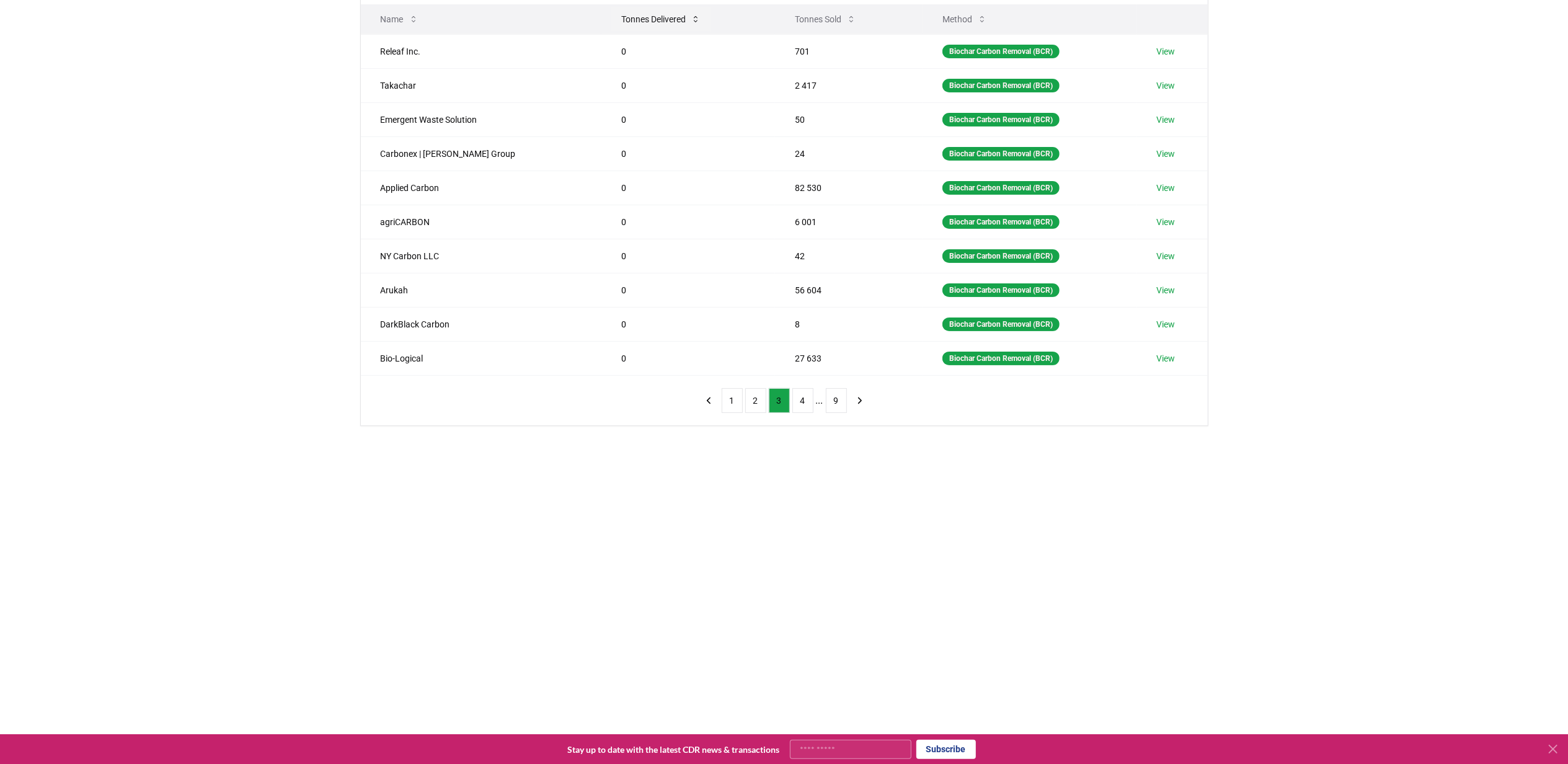
click at [626, 22] on button "Tonnes Delivered" at bounding box center [661, 19] width 99 height 25
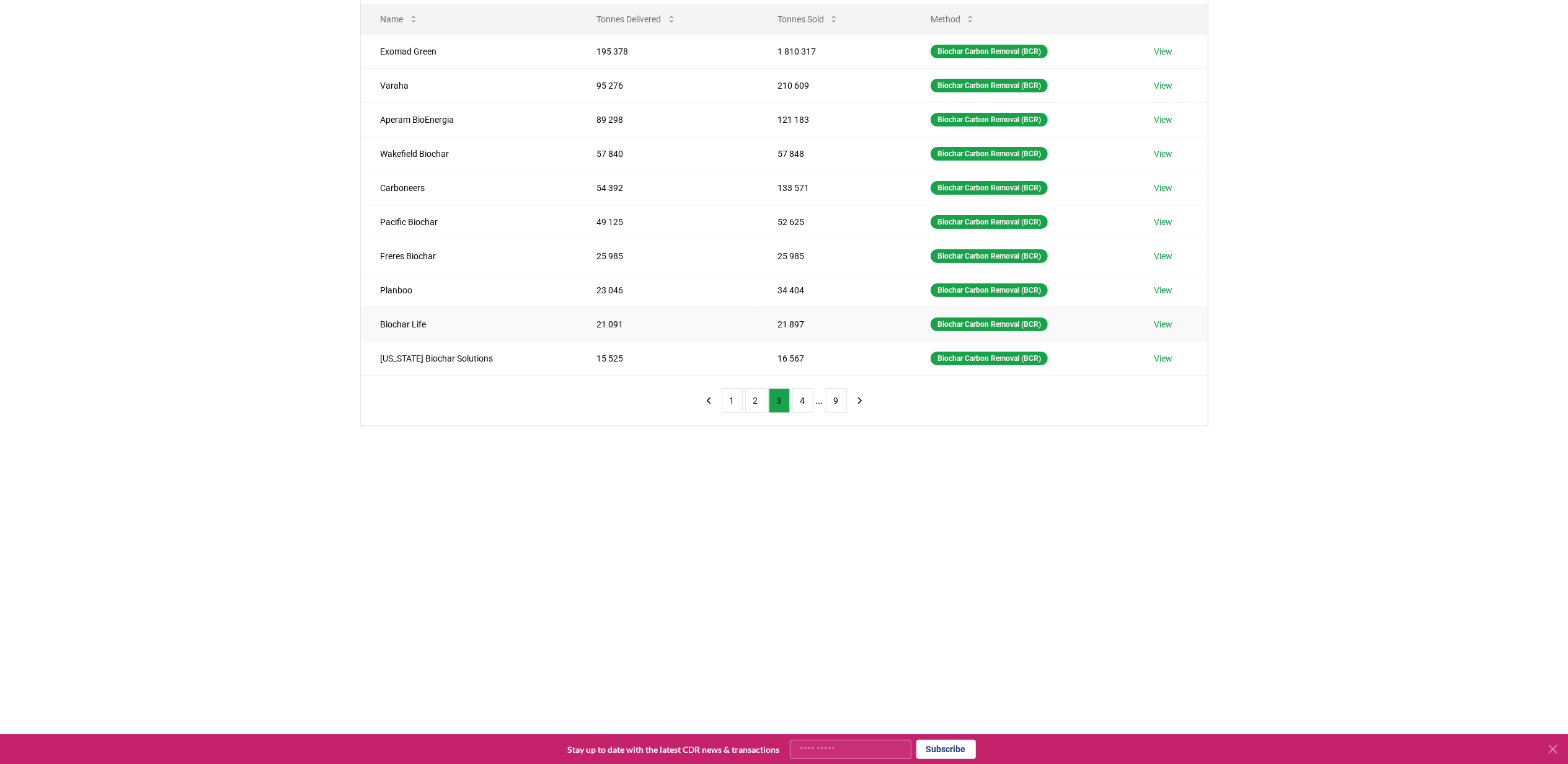
click at [1164, 330] on link "View" at bounding box center [1163, 324] width 19 height 12
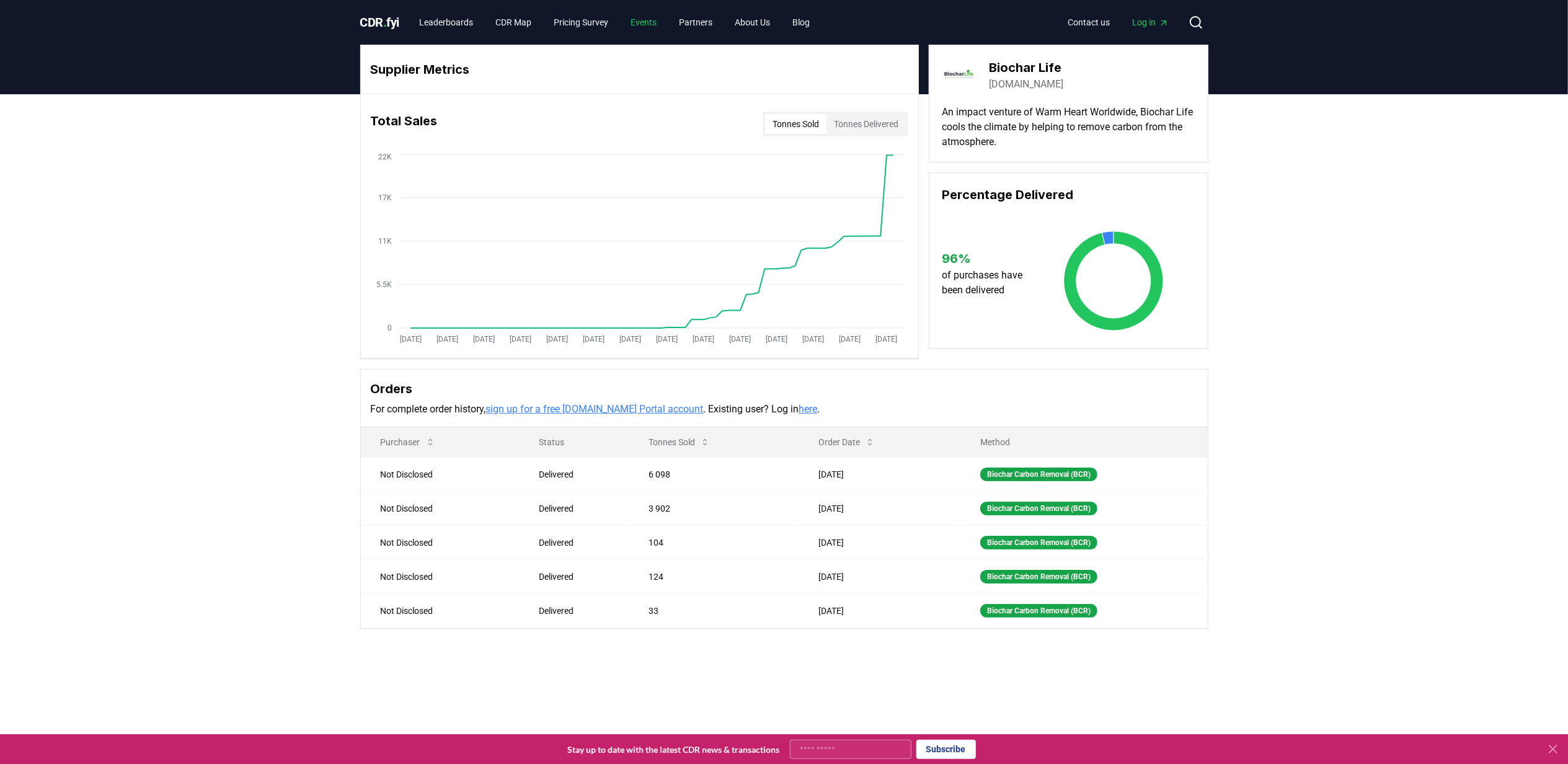
click at [658, 20] on link "Events" at bounding box center [644, 22] width 46 height 22
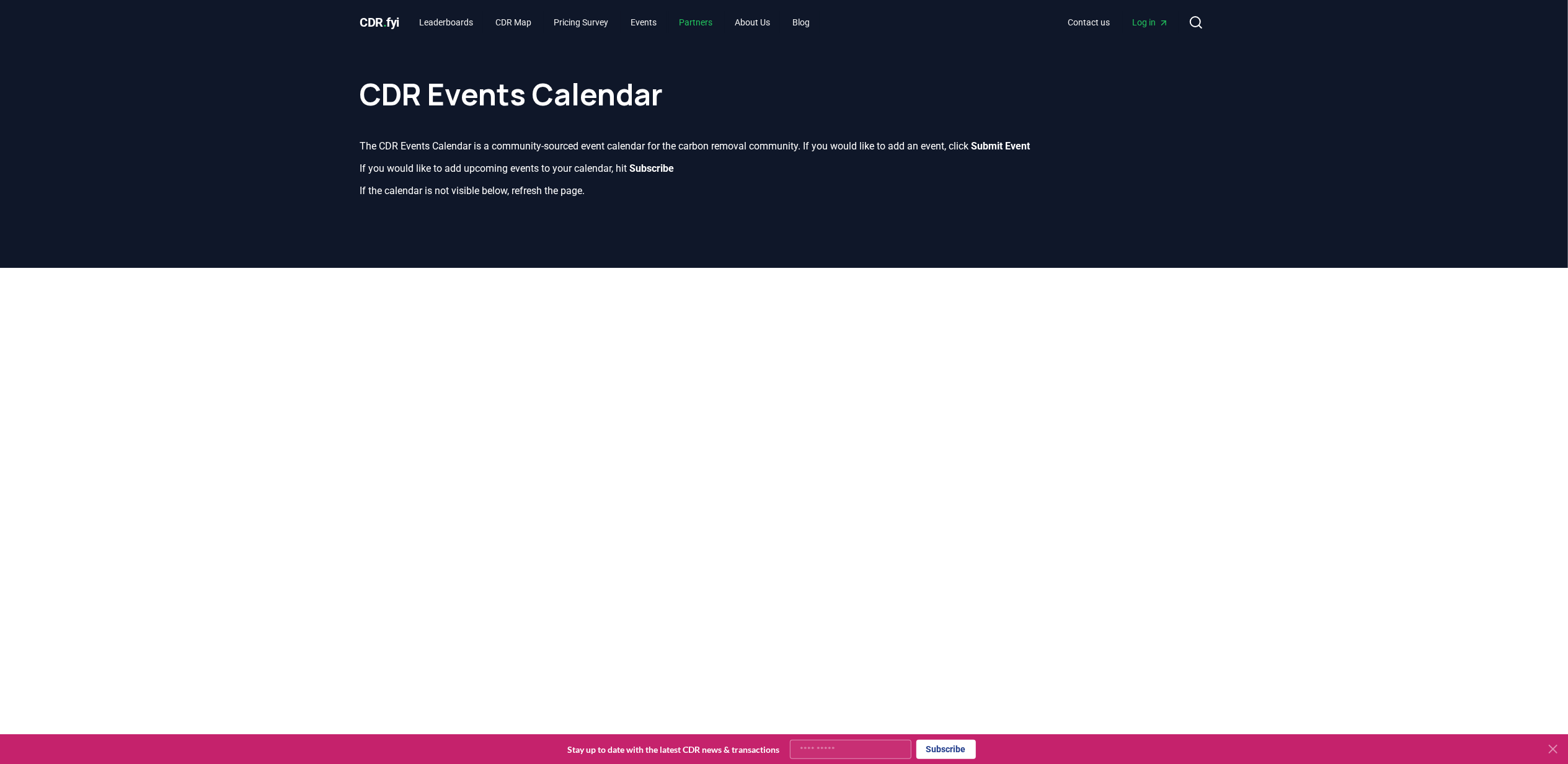
click at [722, 22] on link "Partners" at bounding box center [695, 22] width 54 height 22
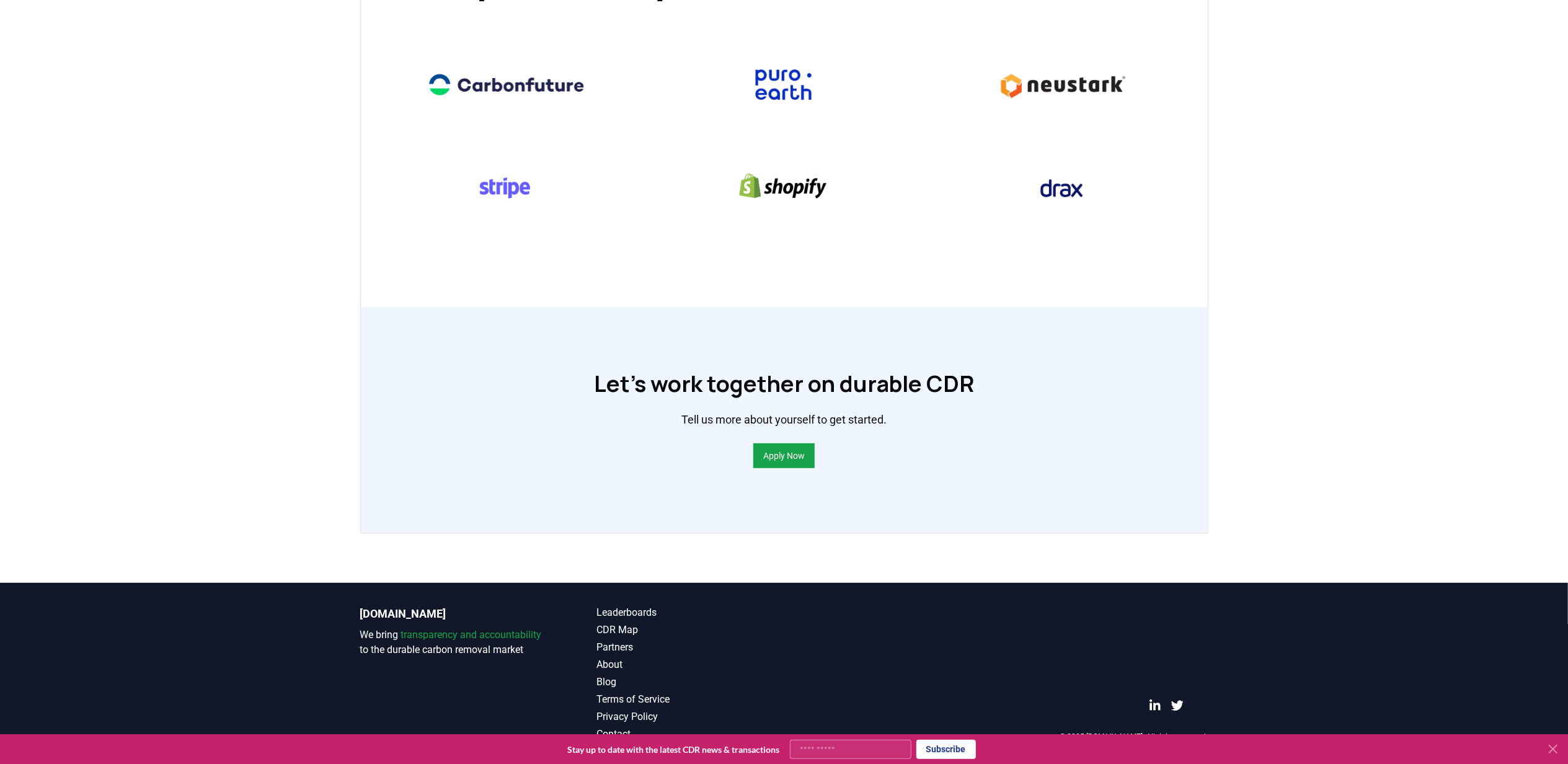
scroll to position [159, 0]
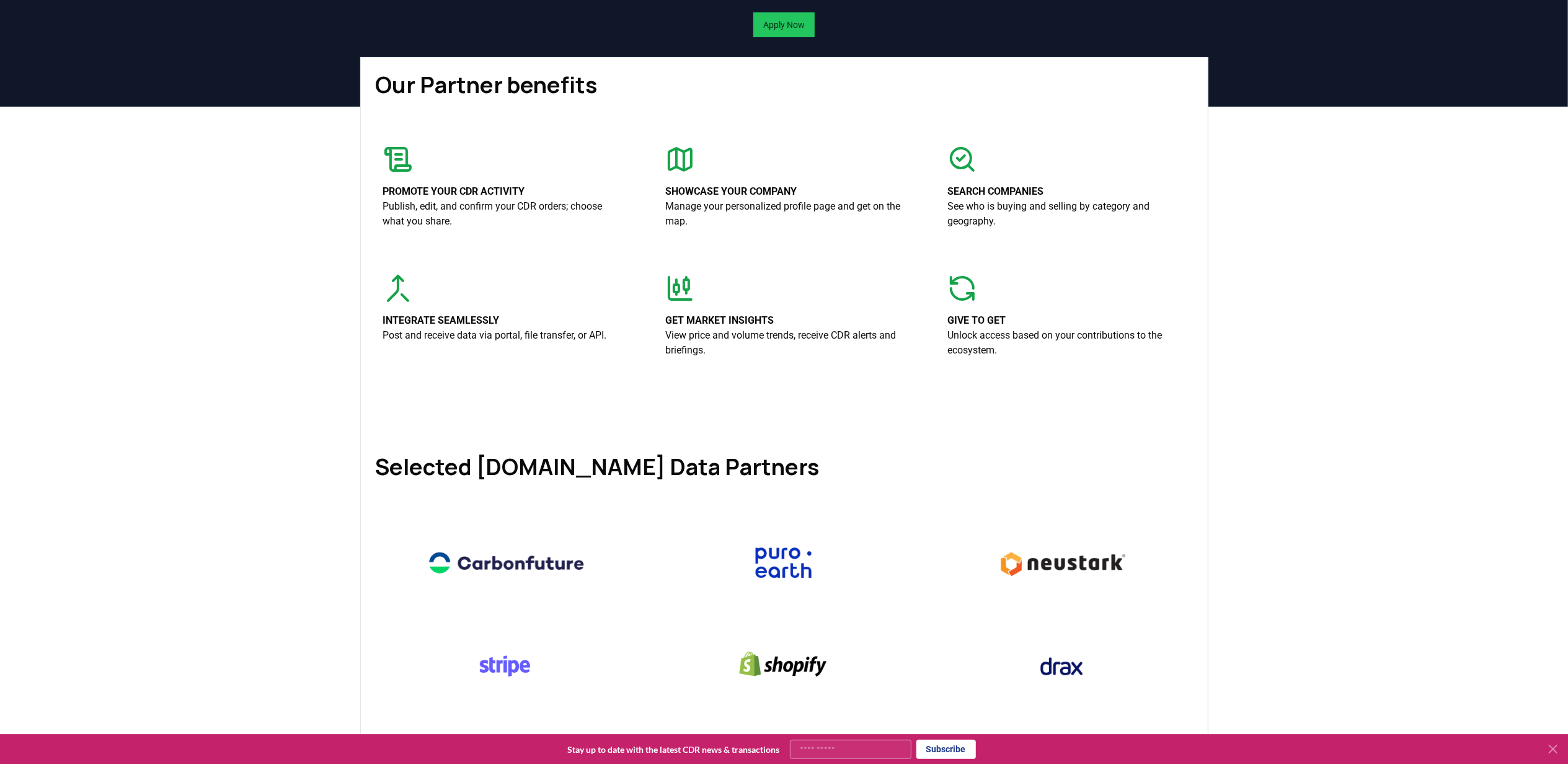
click at [720, 199] on p "Showcase your company" at bounding box center [784, 192] width 238 height 15
click at [684, 171] on icon at bounding box center [684, 161] width 0 height 19
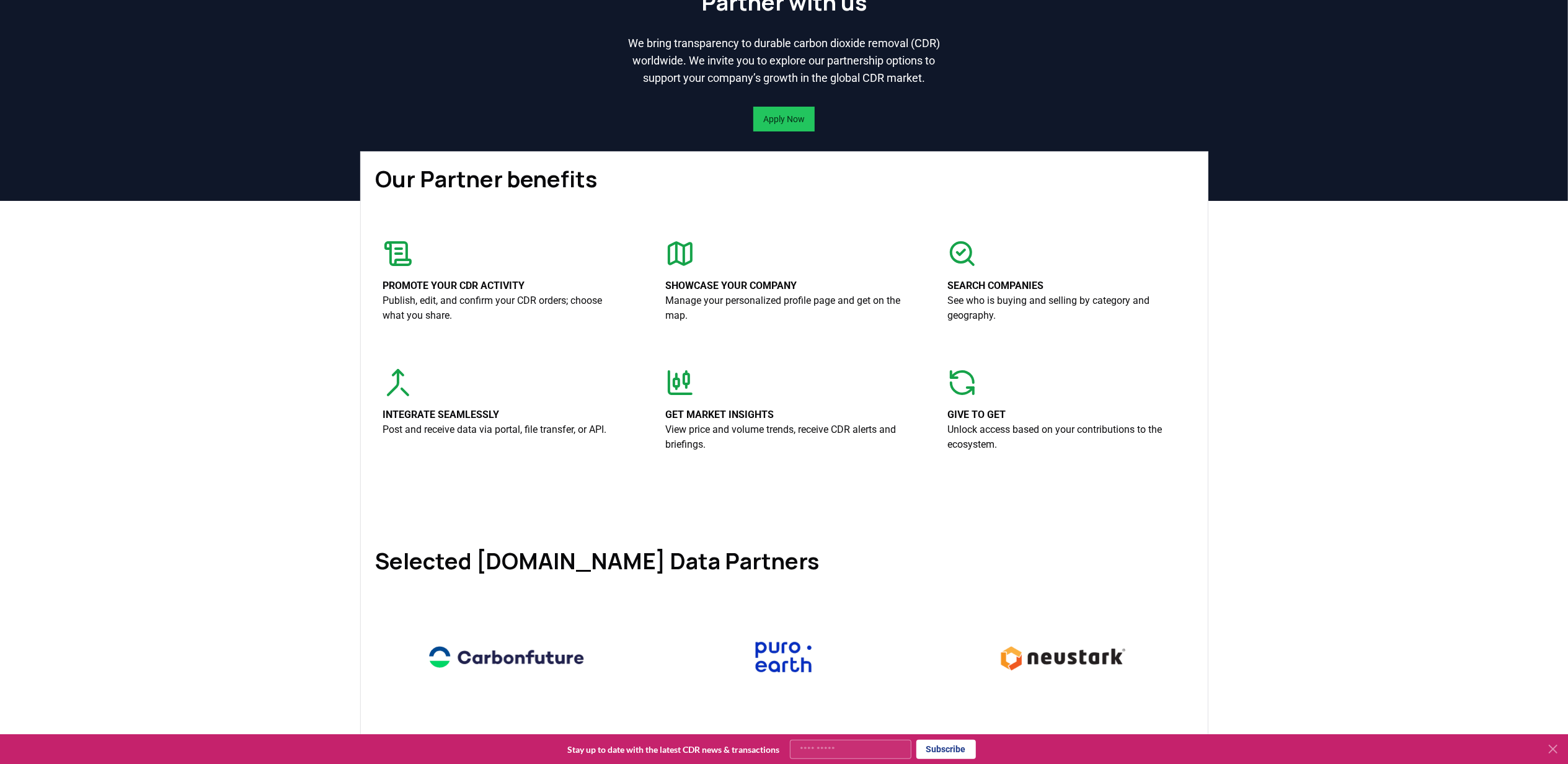
scroll to position [0, 0]
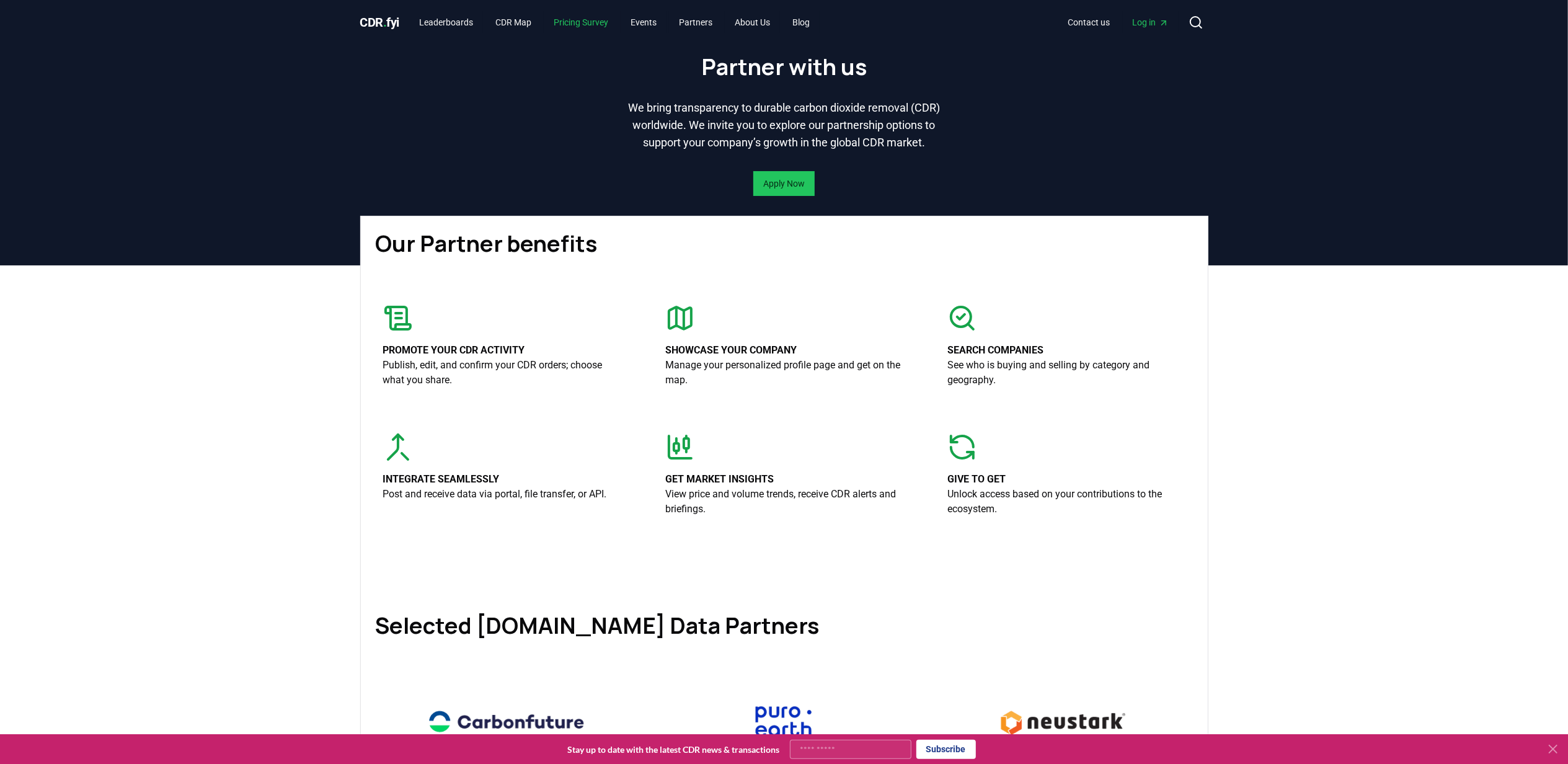
click at [588, 26] on link "Pricing Survey" at bounding box center [581, 22] width 74 height 22
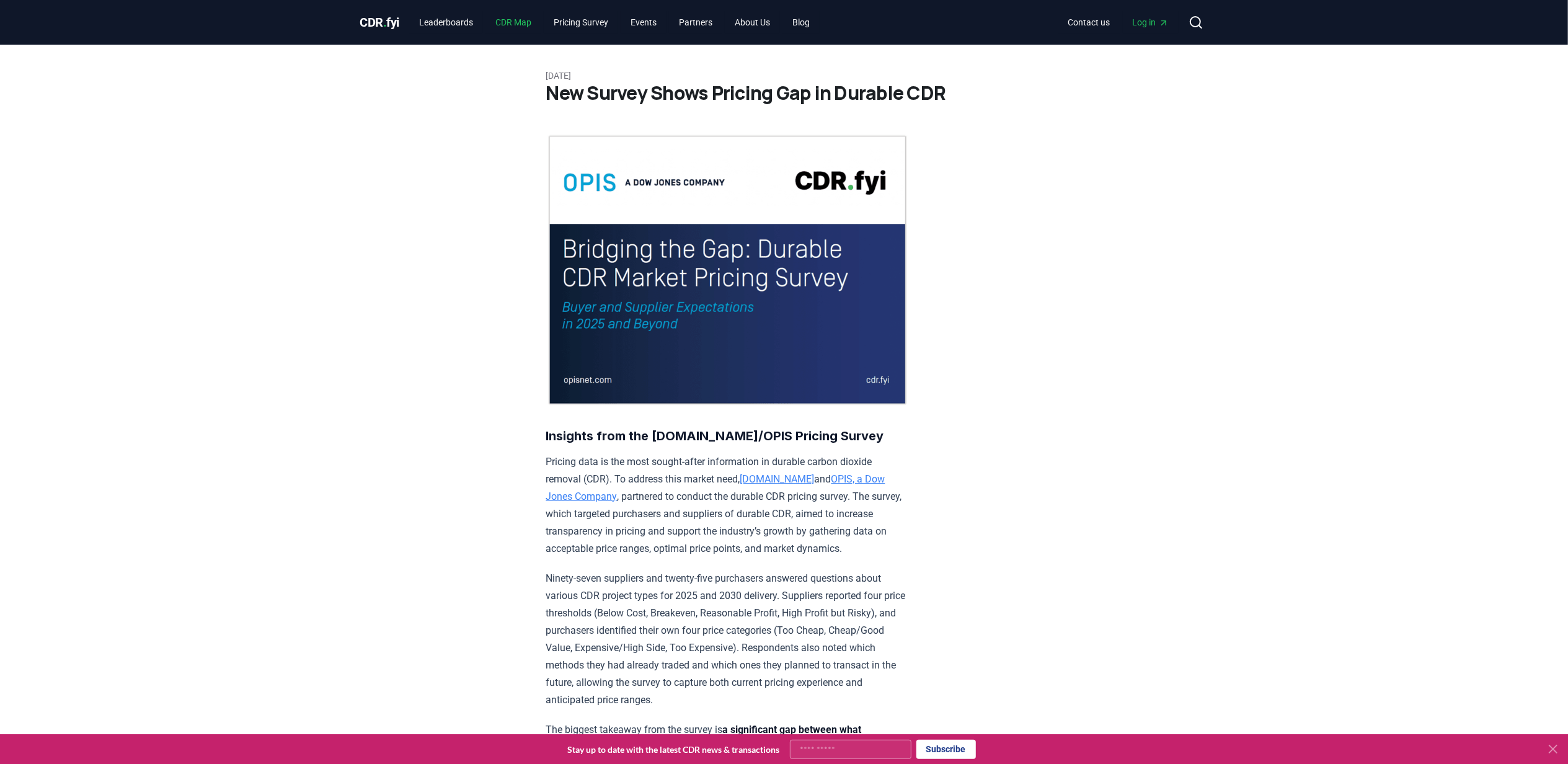
click at [514, 26] on link "CDR Map" at bounding box center [514, 22] width 56 height 22
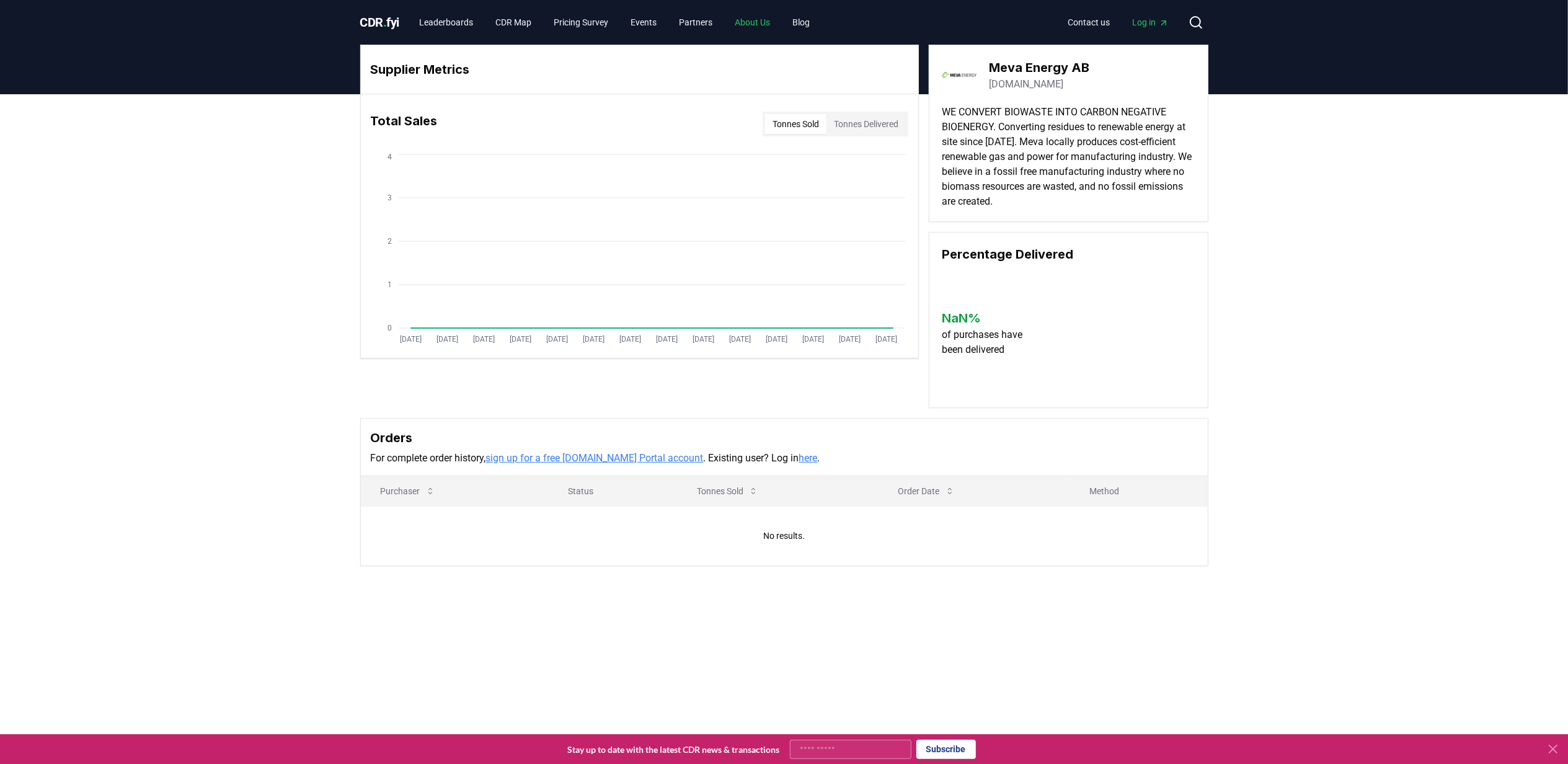
click at [757, 26] on link "About Us" at bounding box center [752, 22] width 55 height 22
